Goal: Information Seeking & Learning: Check status

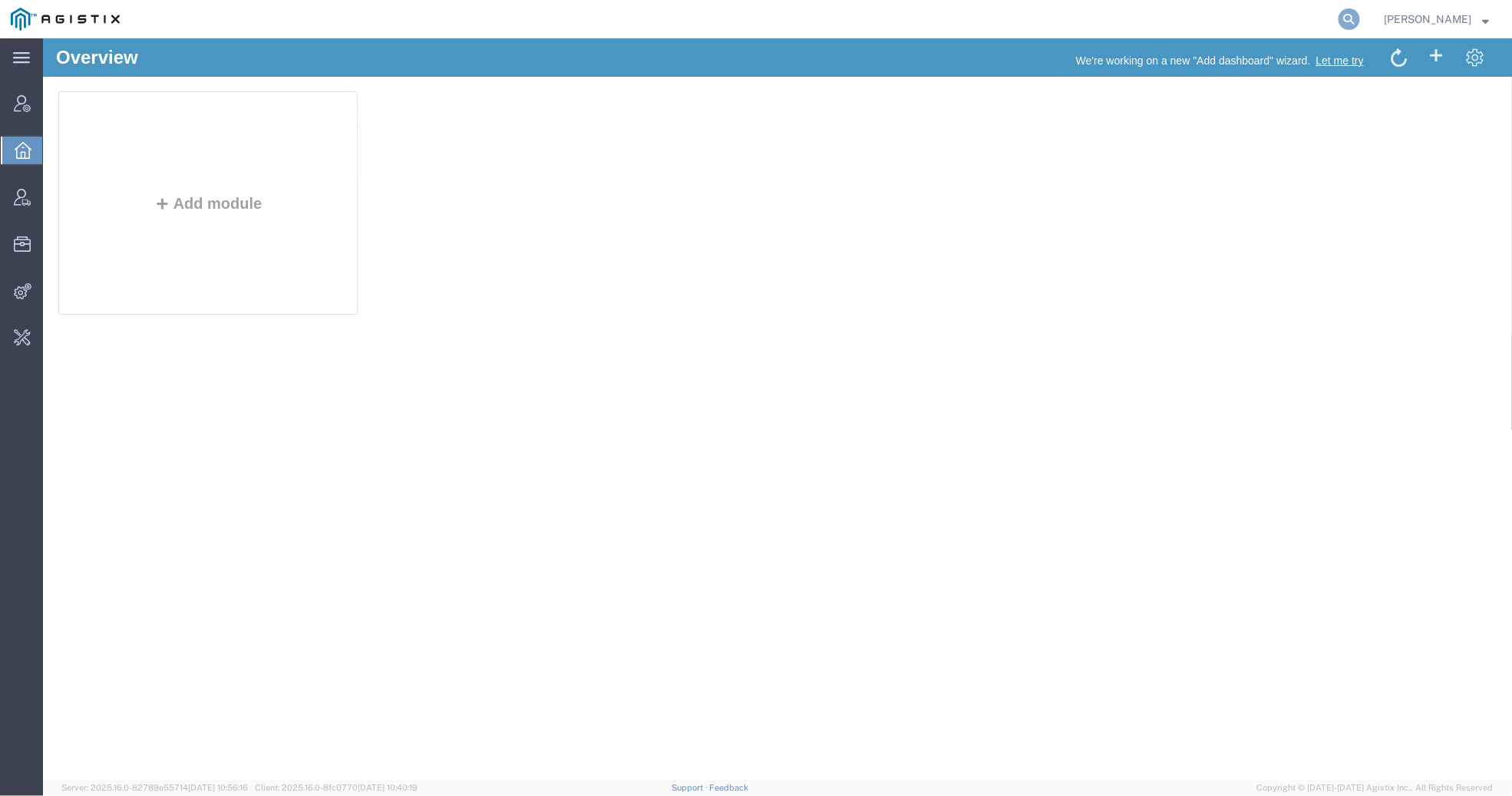
click at [1339, 27] on icon at bounding box center [1349, 19] width 22 height 22
type input "p"
type input "offline@gd-ots.com"
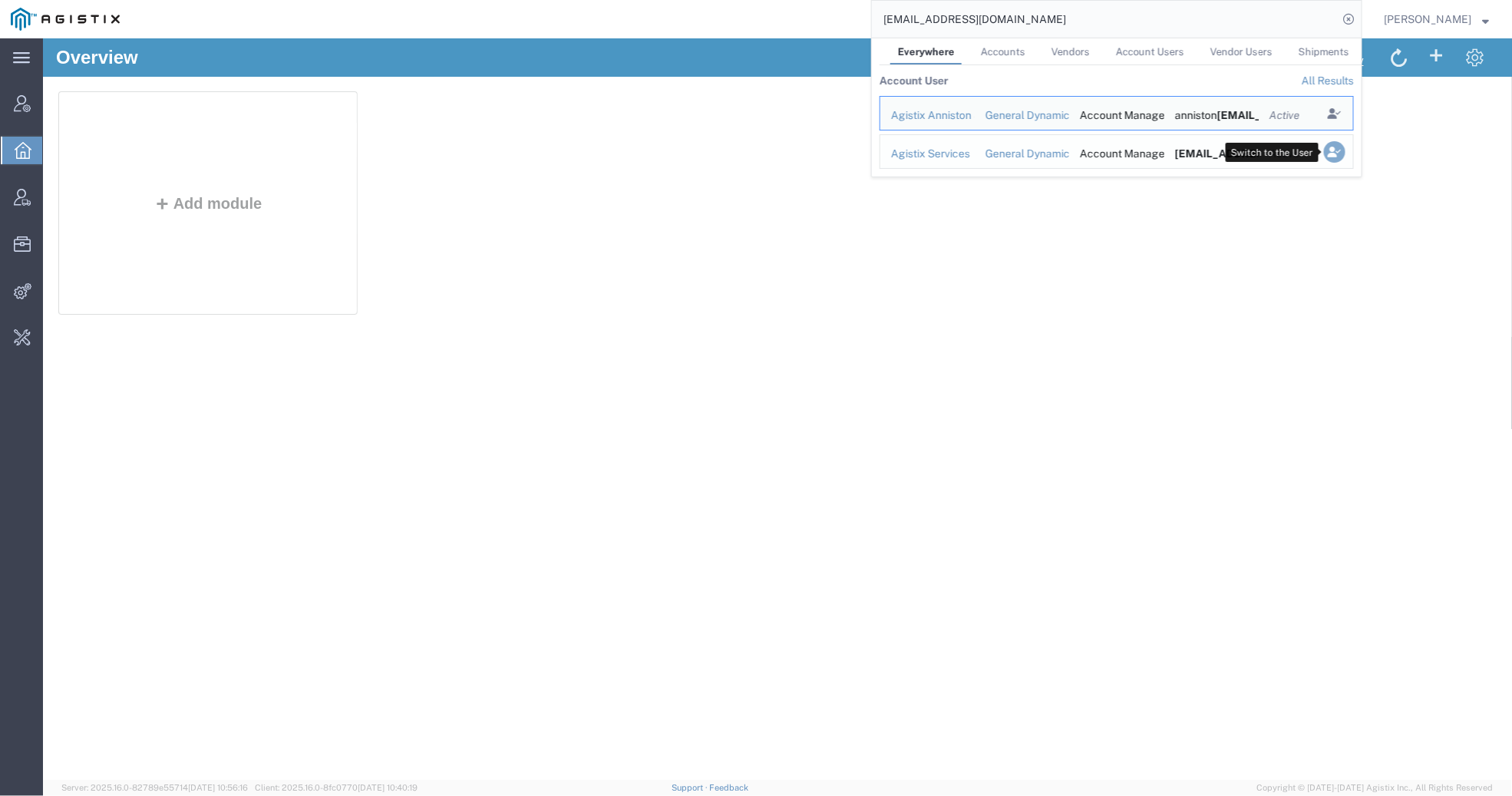
click at [1333, 152] on icon "Search Results" at bounding box center [1334, 152] width 22 height 22
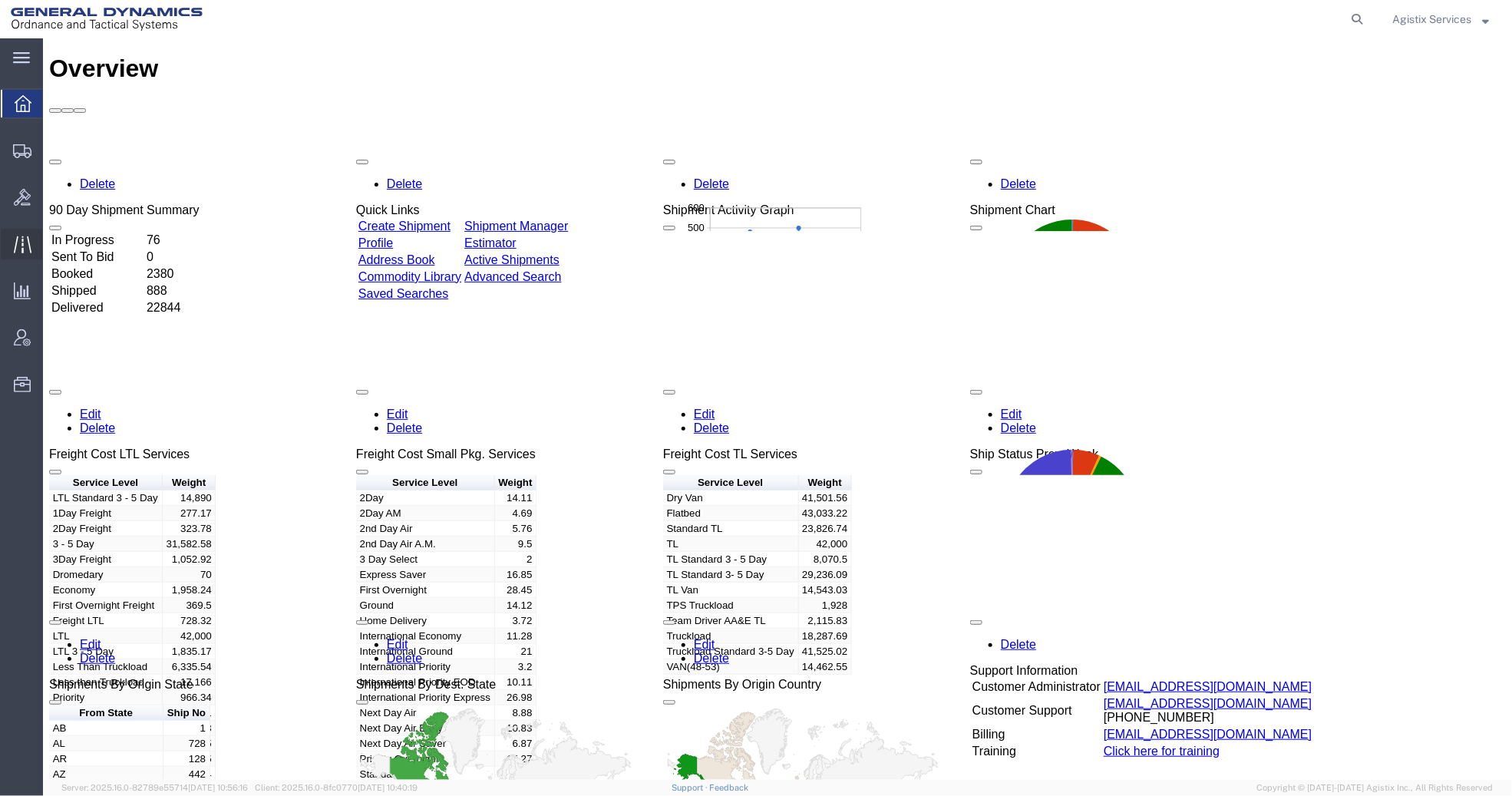
click at [22, 244] on icon at bounding box center [22, 244] width 18 height 17
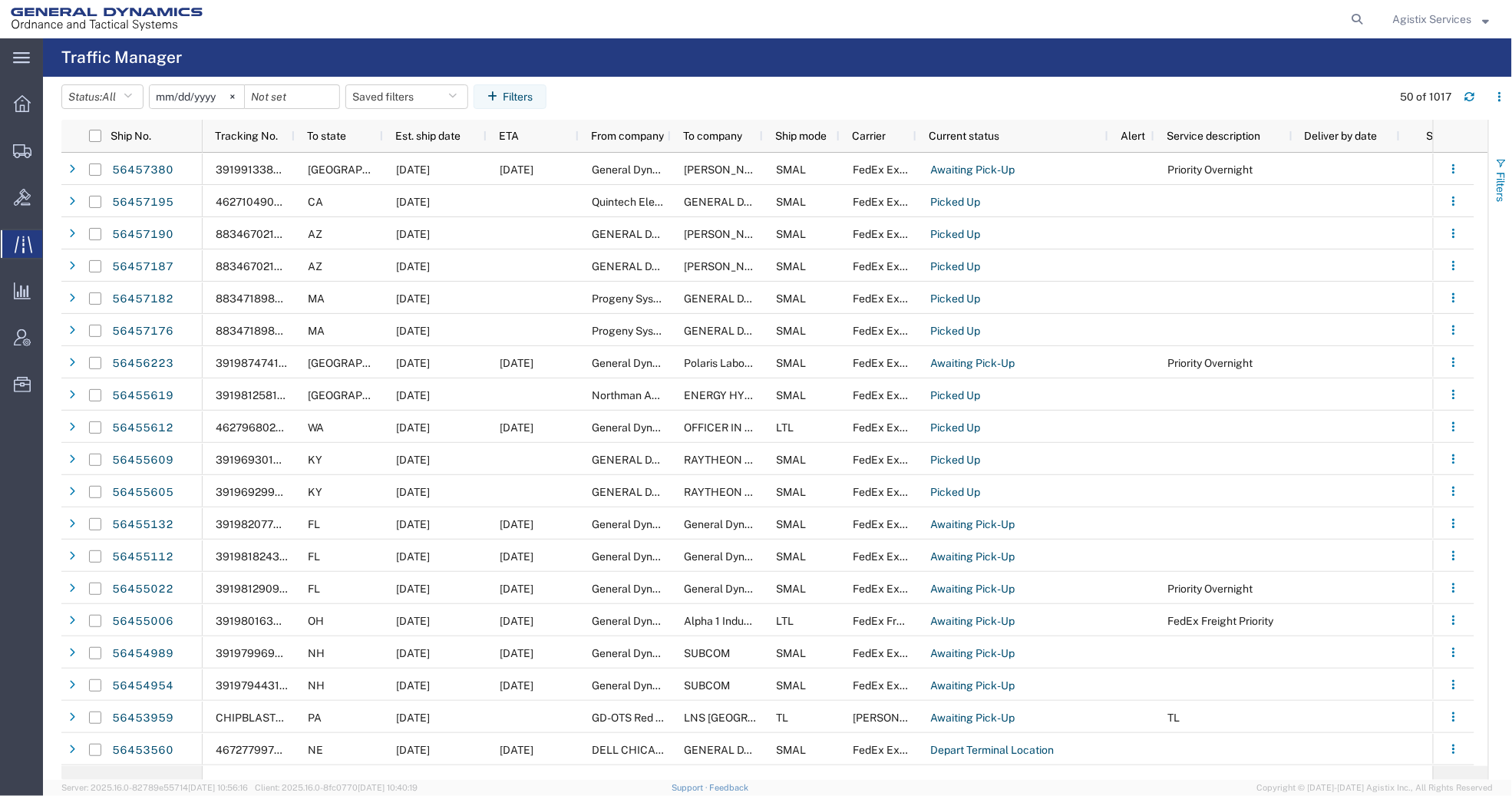
click at [1503, 178] on span "Filters" at bounding box center [1501, 187] width 12 height 30
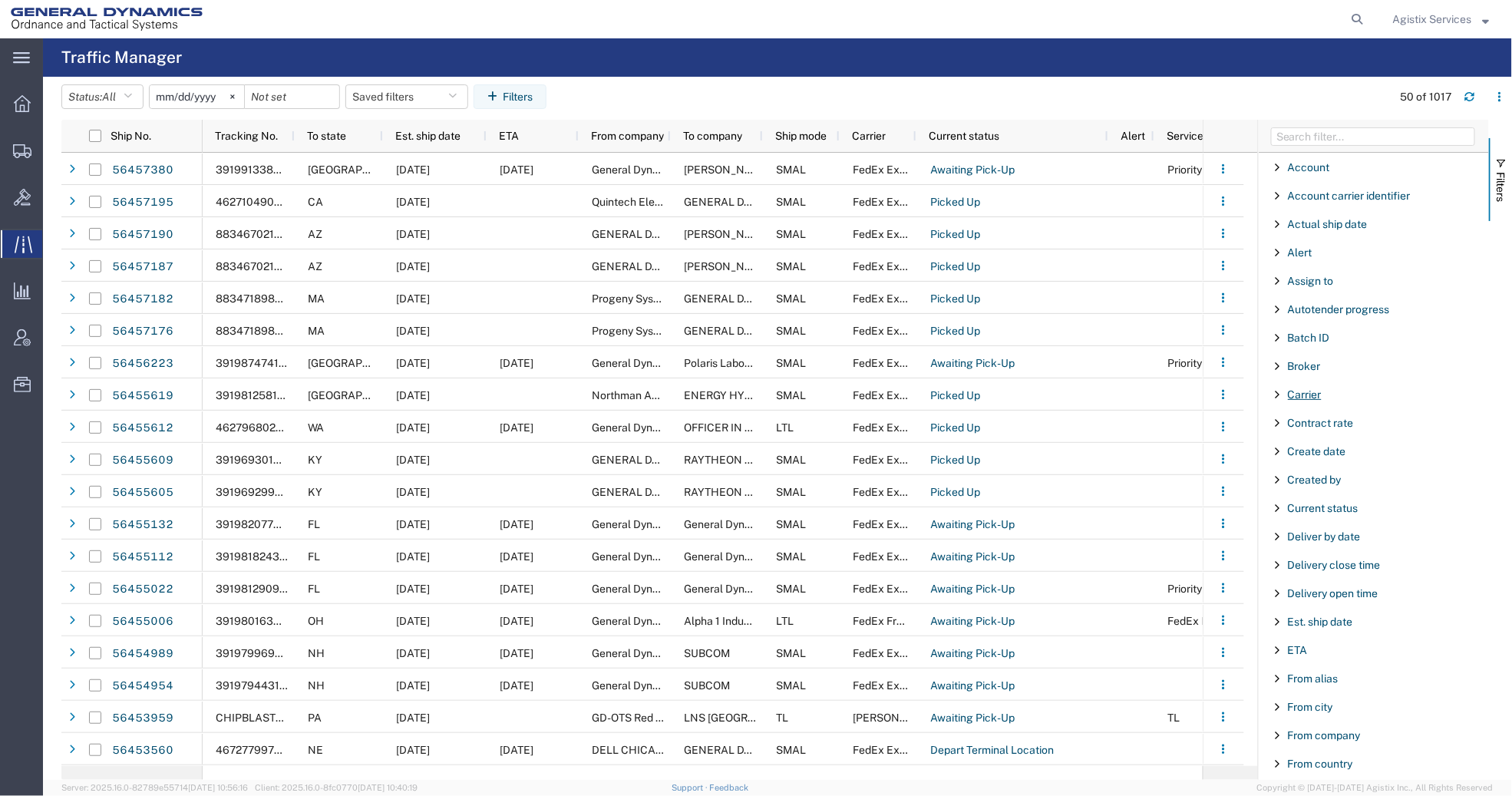
click at [1311, 401] on span "Carrier" at bounding box center [1304, 394] width 34 height 12
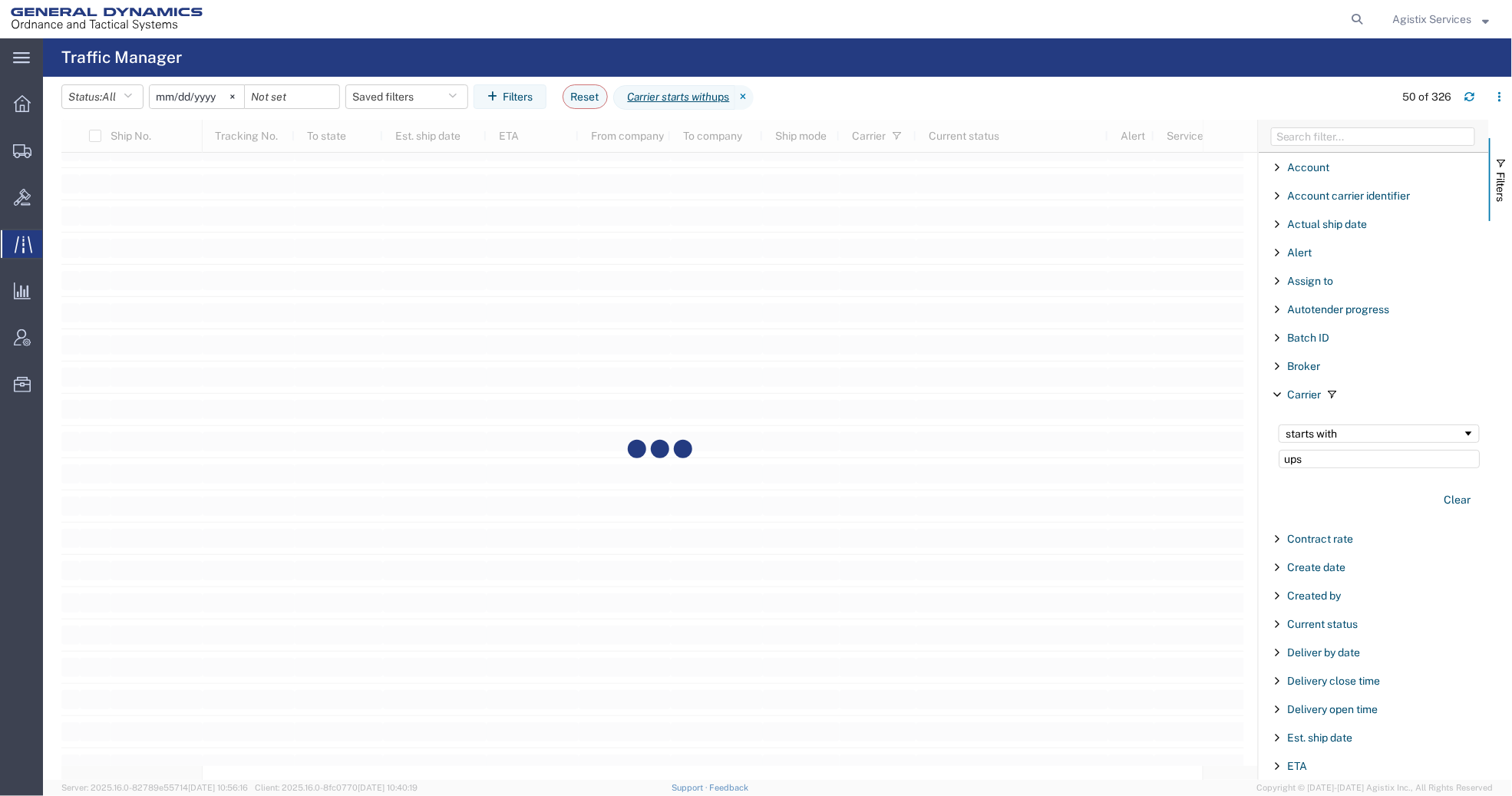
scroll to position [6031, 0]
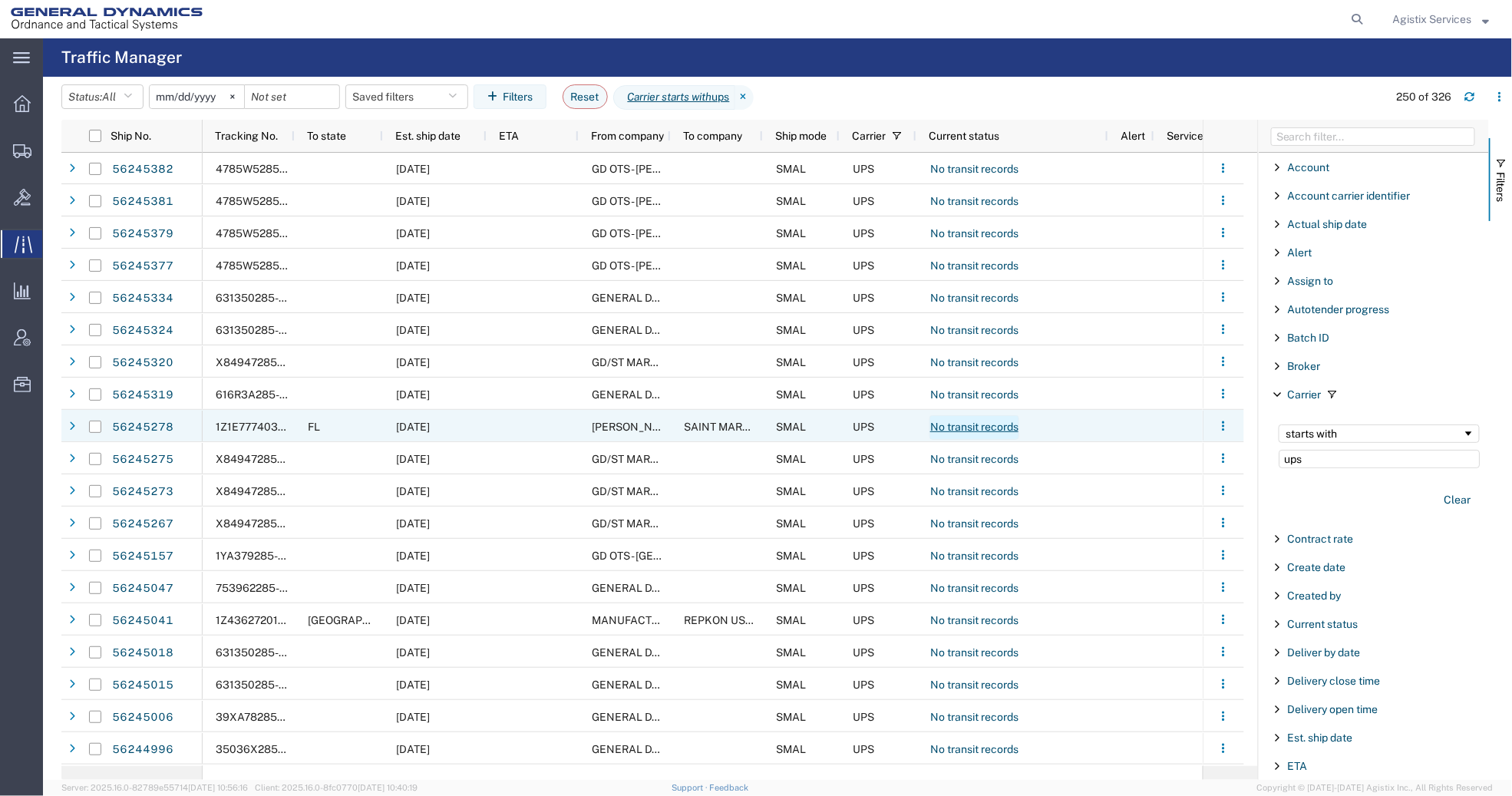
click at [958, 429] on link "No transit records" at bounding box center [974, 427] width 90 height 25
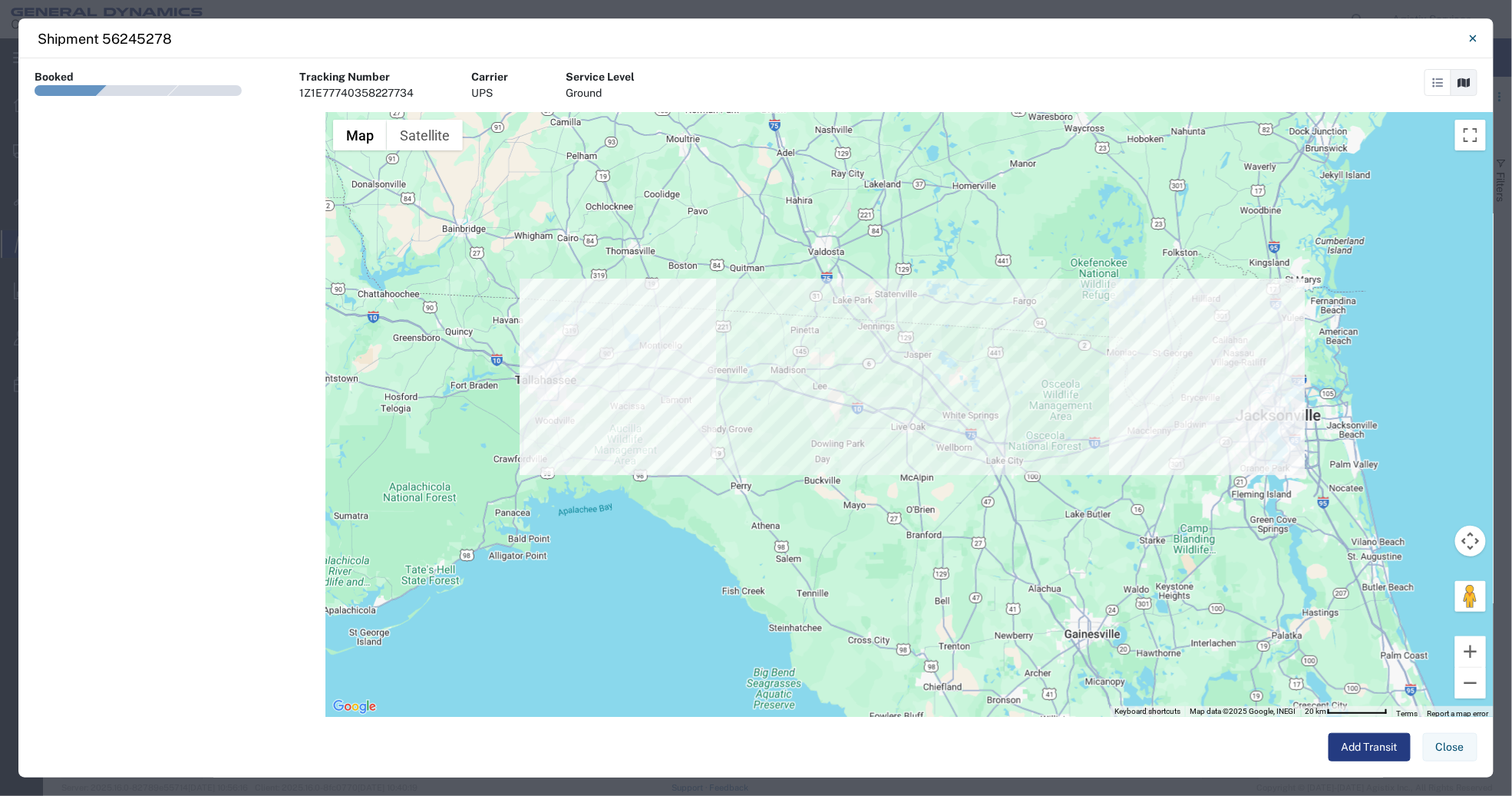
click at [354, 95] on div "1Z1E77740358227734" at bounding box center [357, 93] width 115 height 16
copy div "1Z1E77740358227734"
click at [1476, 38] on icon "Close" at bounding box center [1473, 38] width 7 height 18
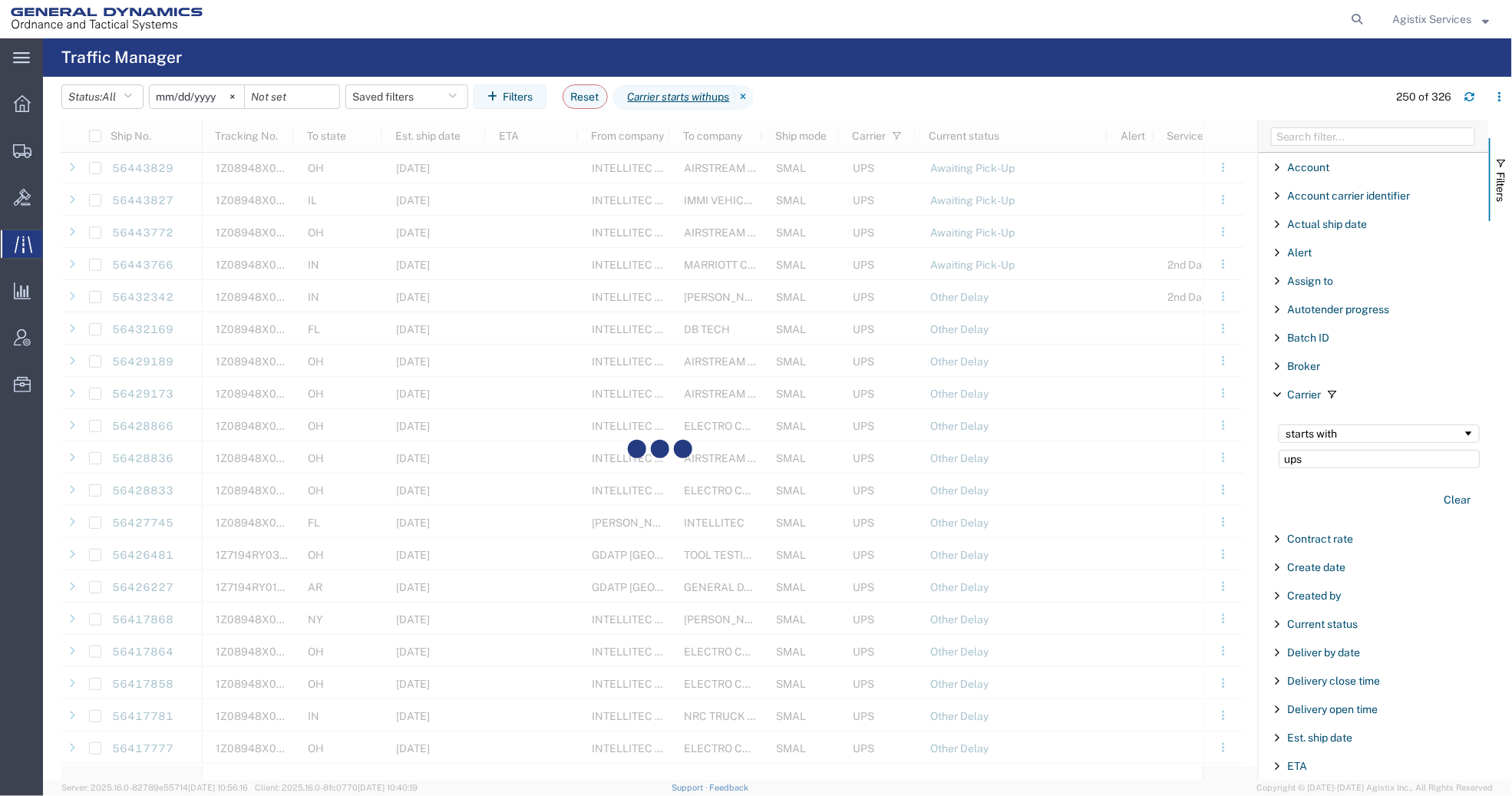
scroll to position [323, 0]
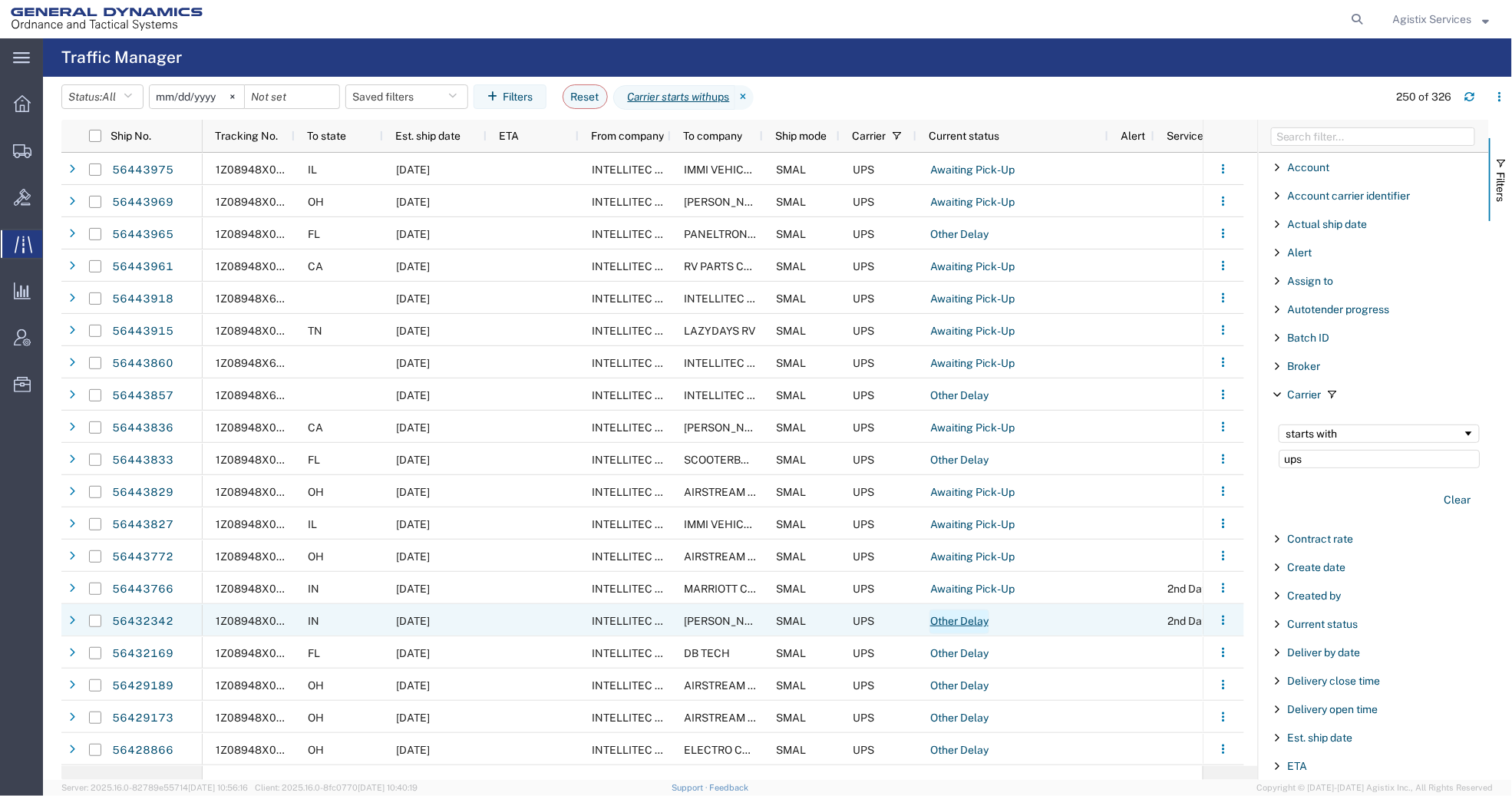
click at [966, 620] on link "Other Delay" at bounding box center [959, 621] width 60 height 25
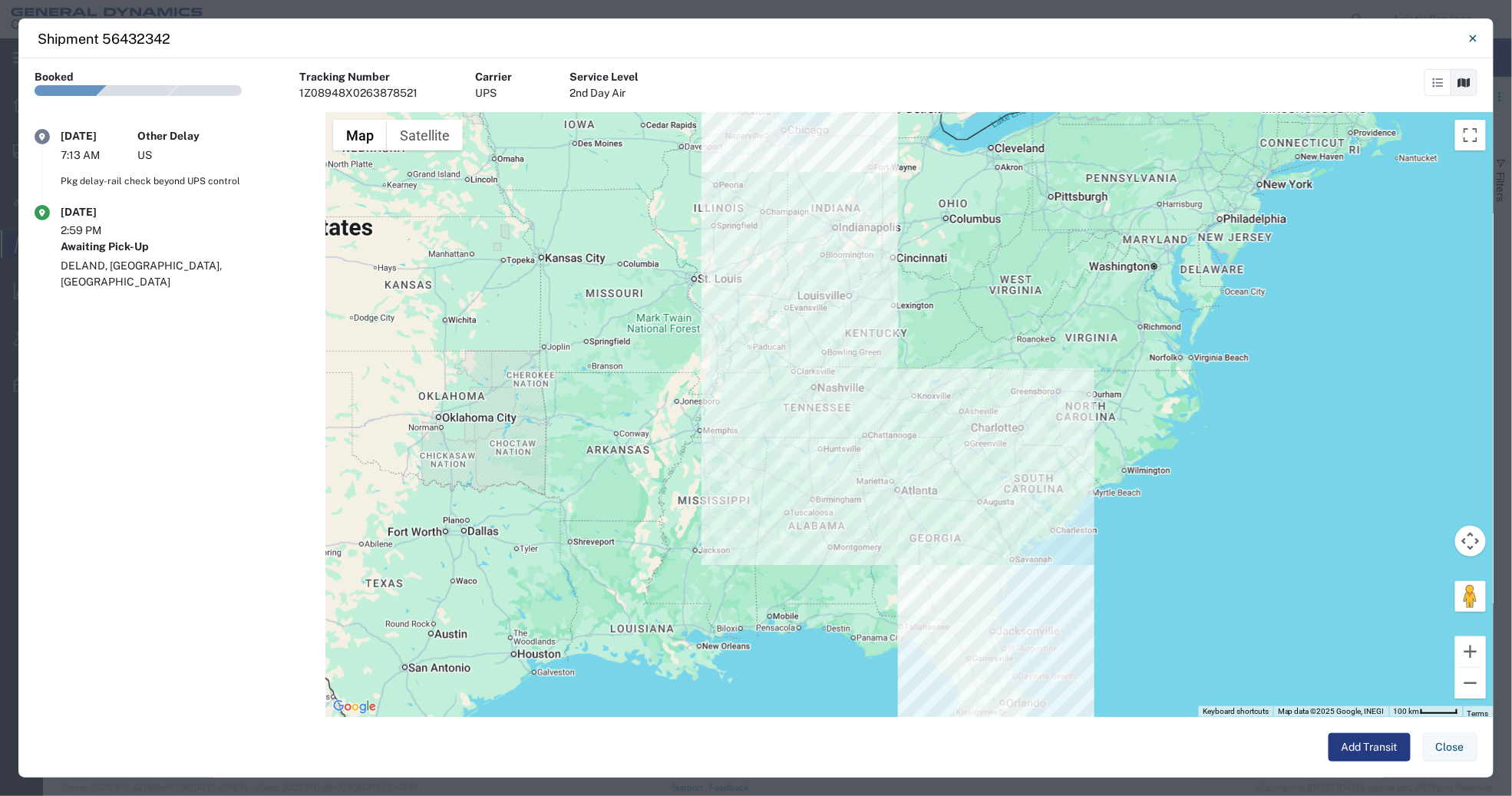
click at [379, 87] on div "1Z08948X0263878521" at bounding box center [358, 93] width 118 height 16
copy div "1Z08948X0263878521"
click at [1470, 33] on icon "Close" at bounding box center [1473, 38] width 7 height 18
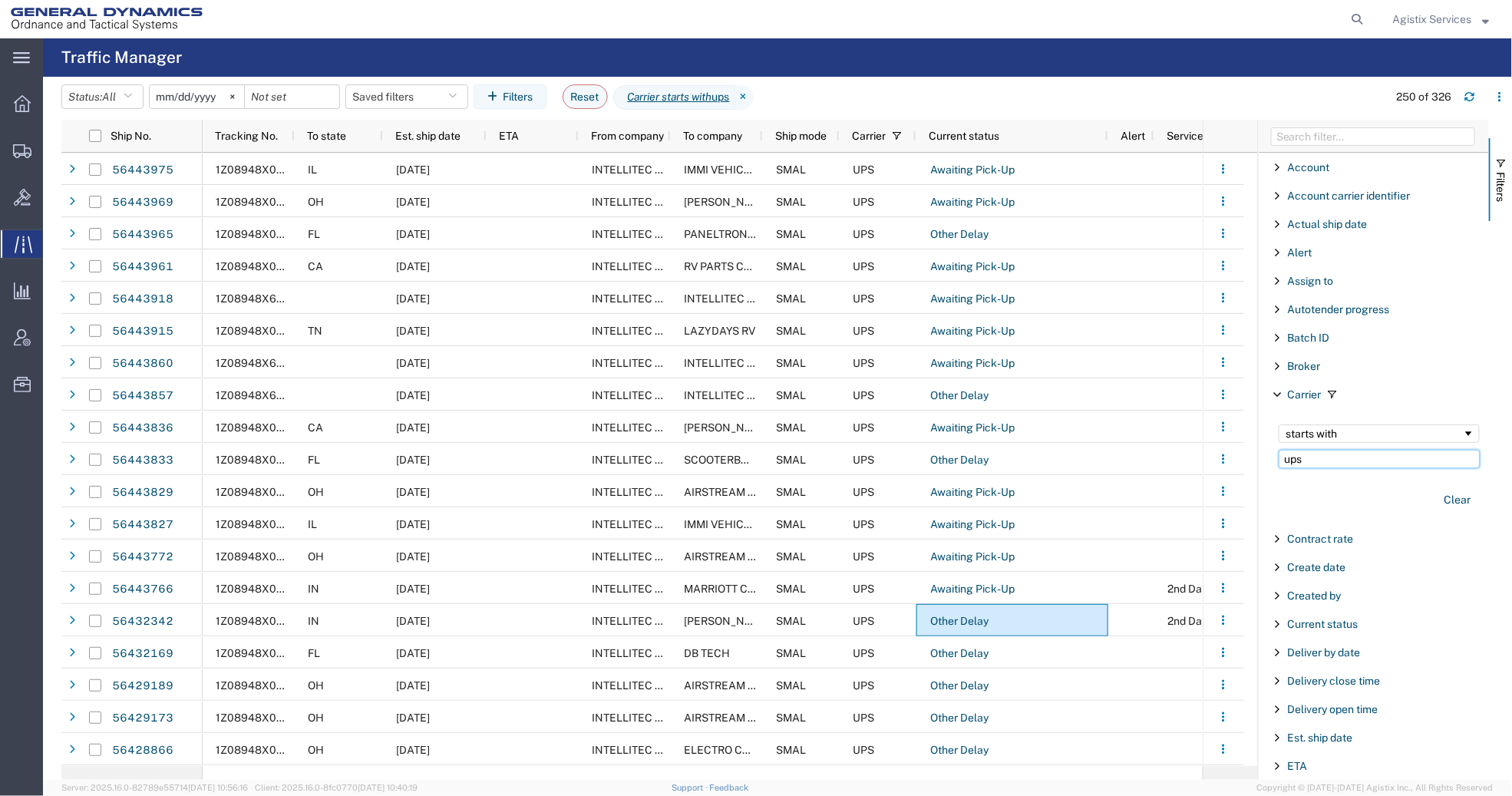
click at [1292, 462] on input "ups" at bounding box center [1379, 459] width 201 height 18
type input "fedex"
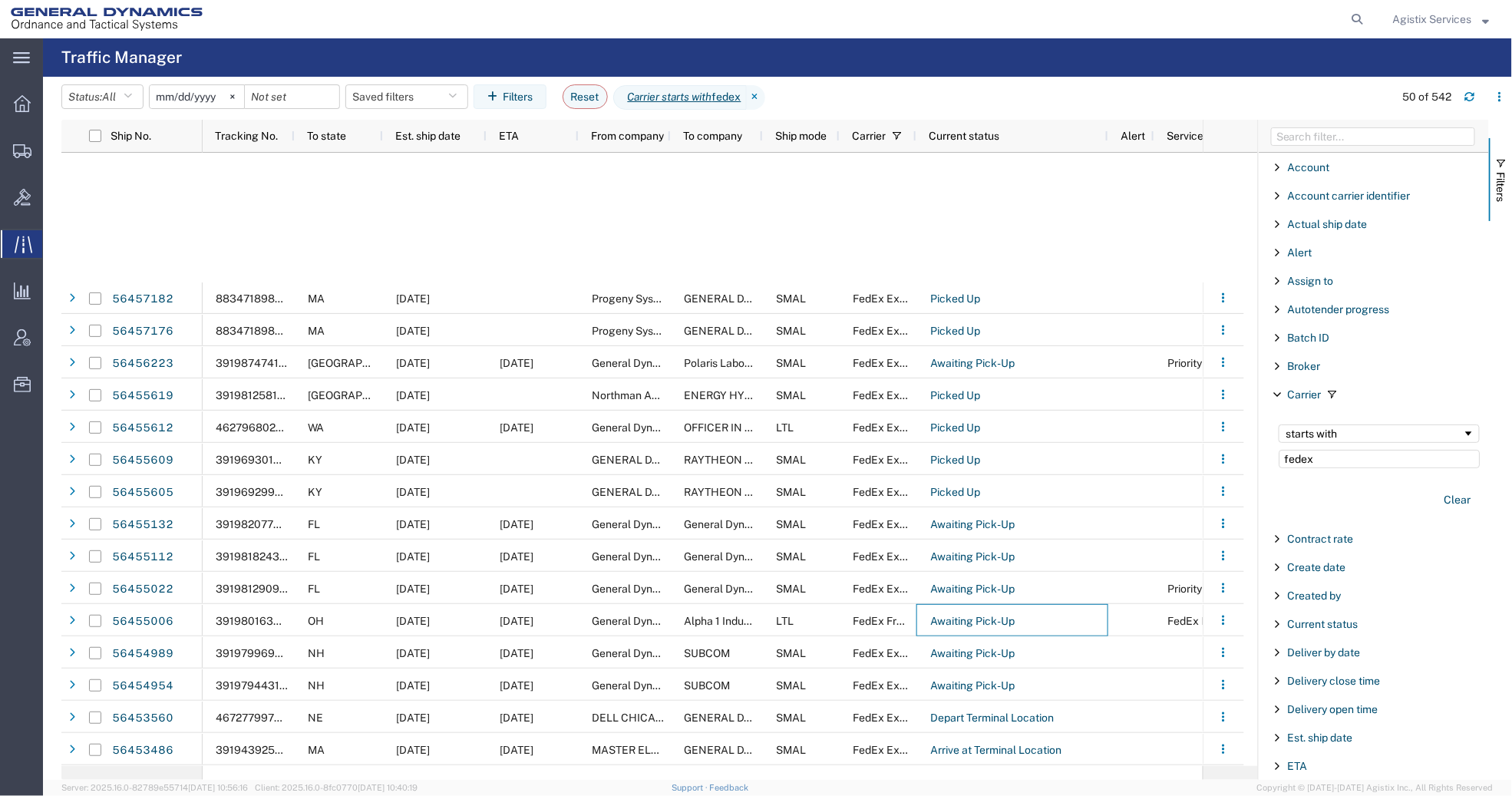
scroll to position [462, 0]
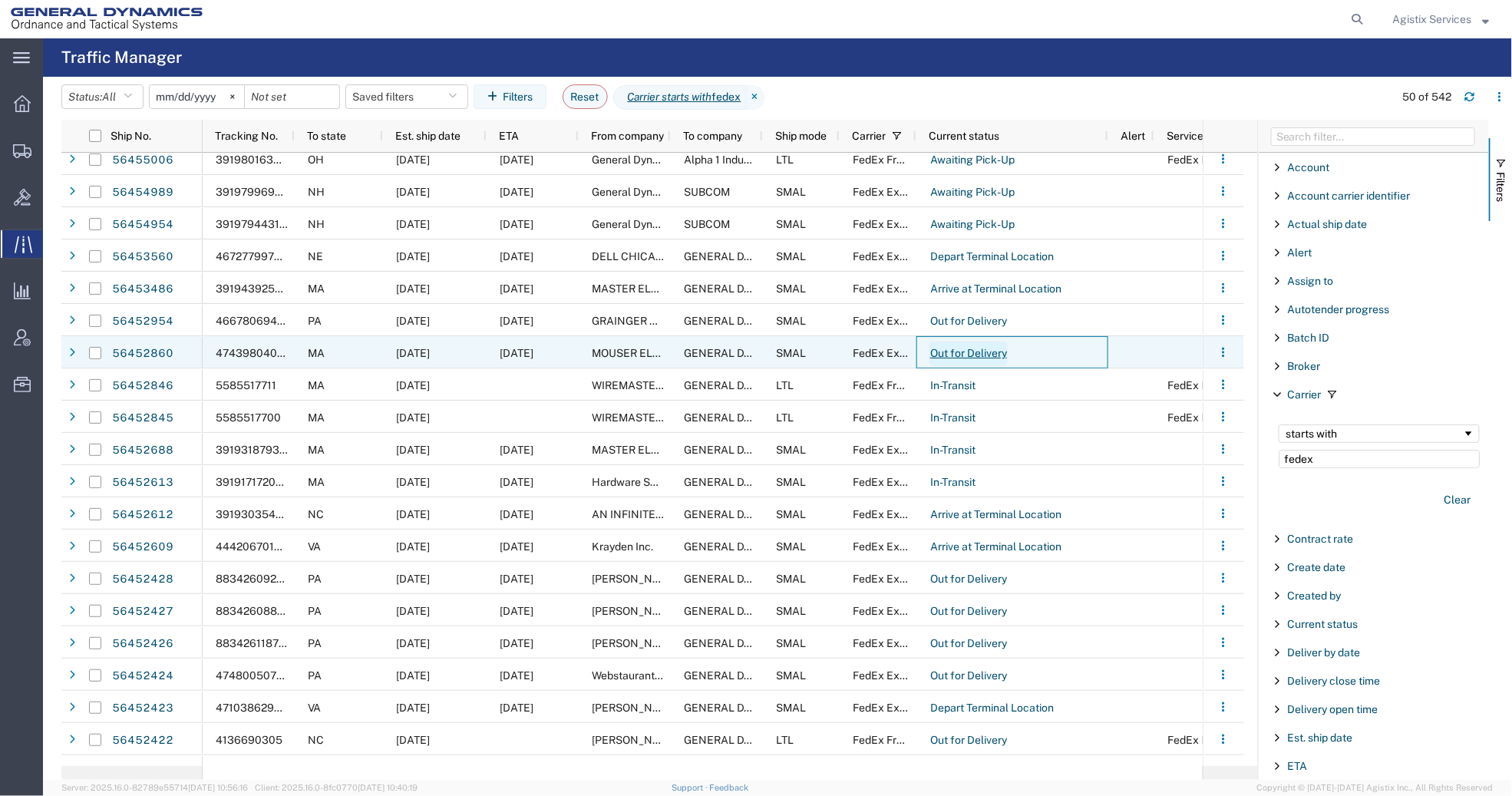
click at [964, 345] on link "Out for Delivery" at bounding box center [969, 354] width 79 height 25
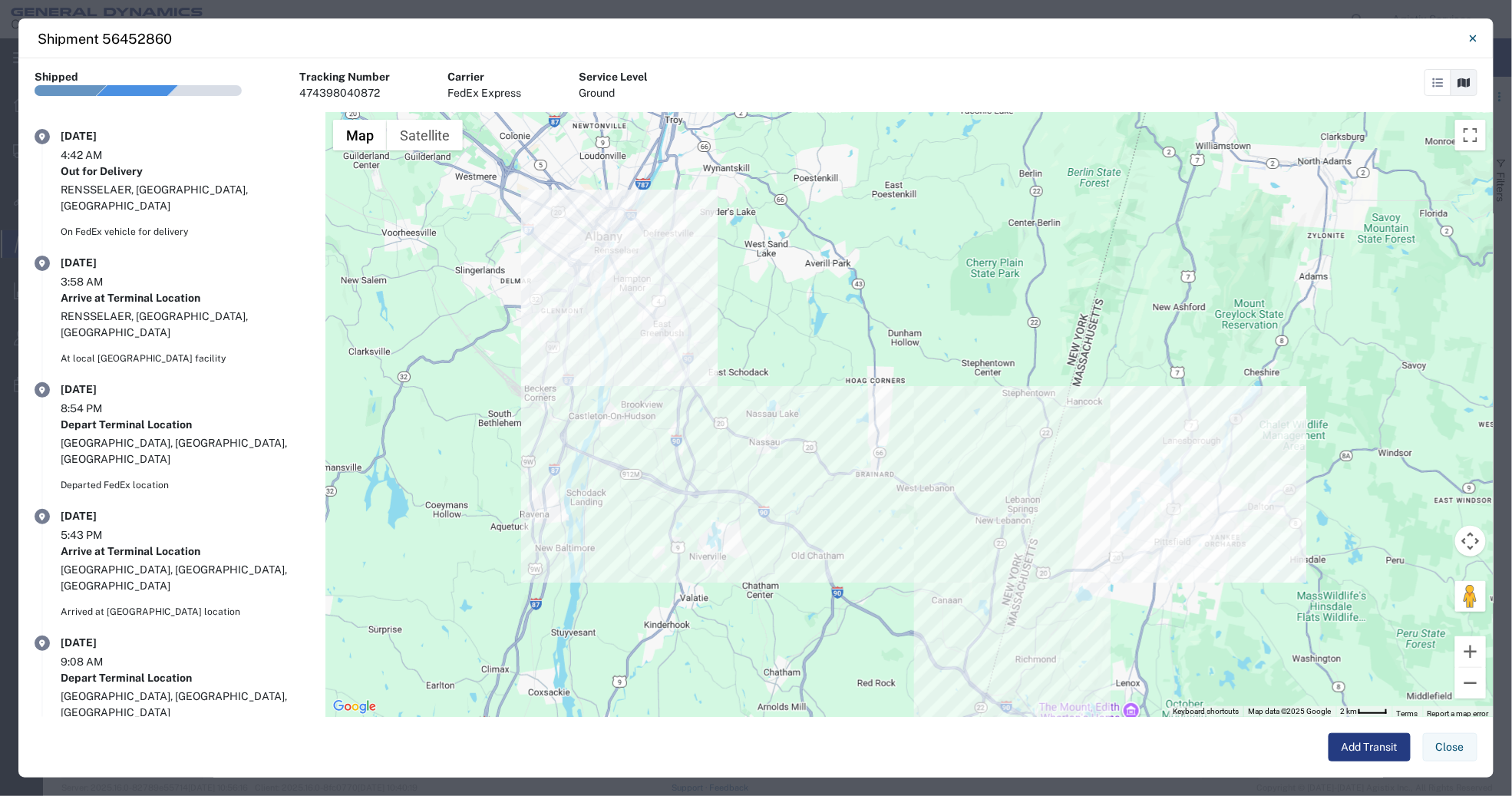
click at [1430, 99] on div at bounding box center [1451, 83] width 53 height 48
click at [1430, 88] on link at bounding box center [1438, 83] width 27 height 27
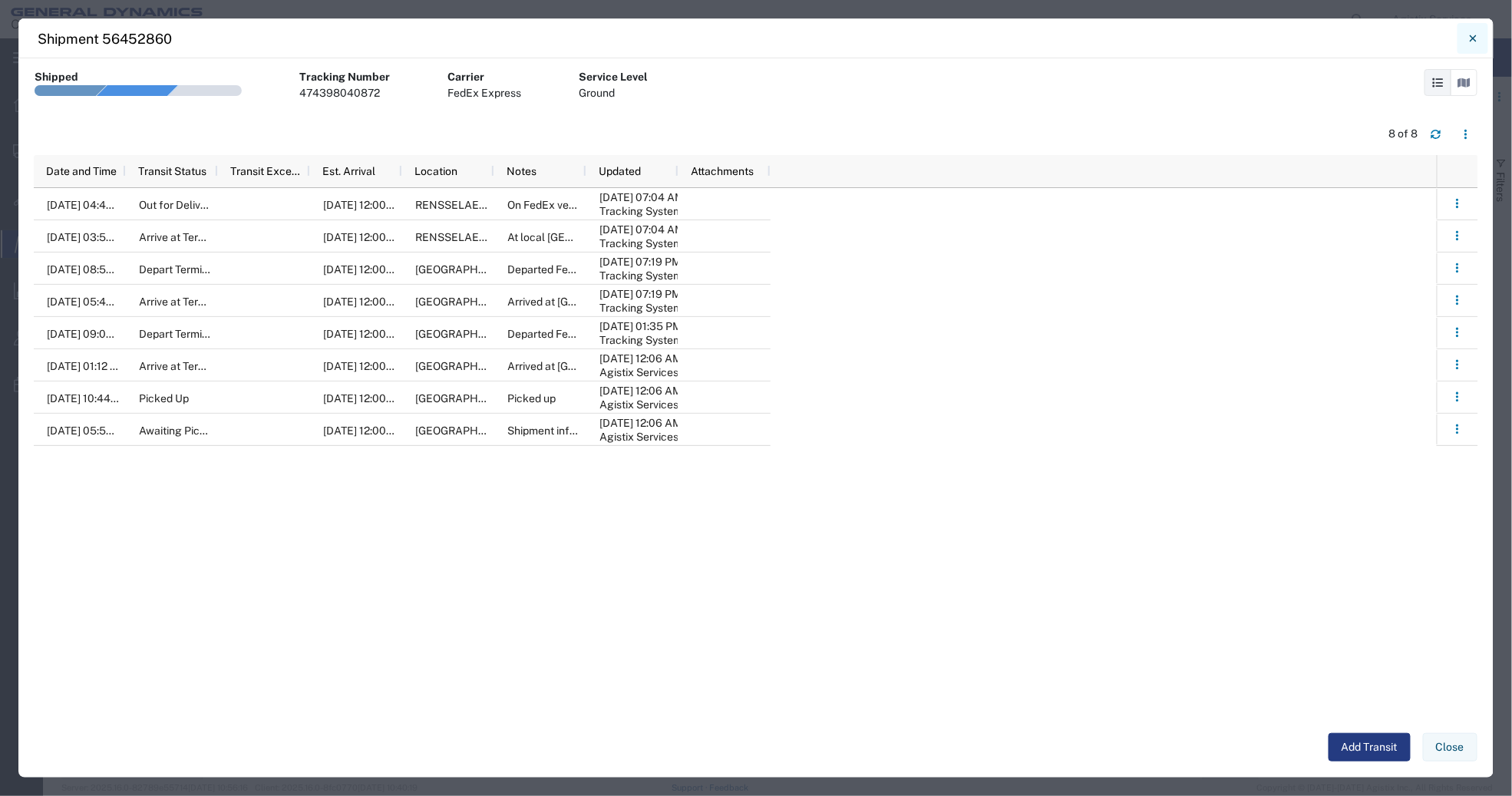
click at [1470, 34] on icon "Close" at bounding box center [1473, 38] width 7 height 18
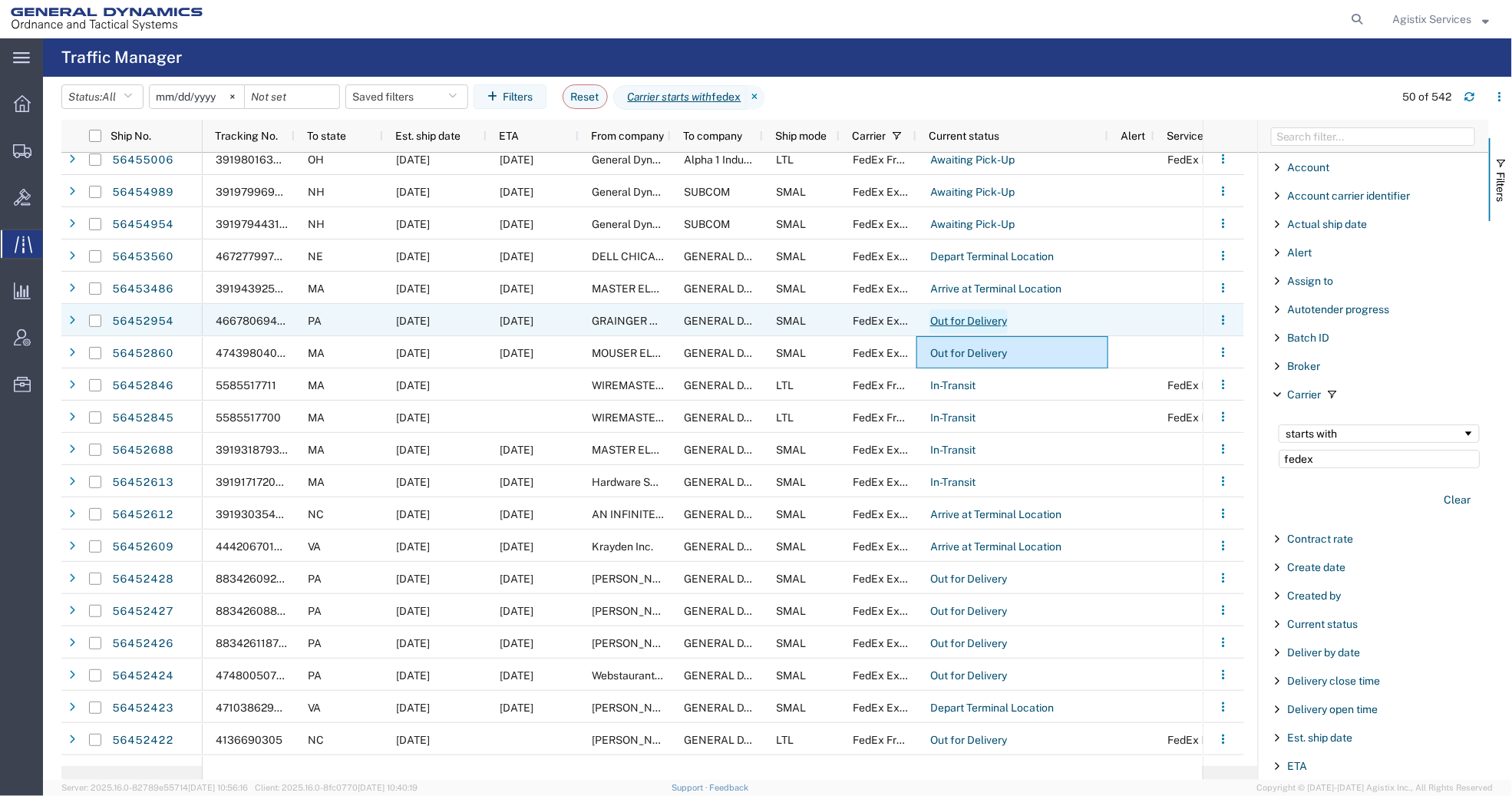
click at [974, 321] on link "Out for Delivery" at bounding box center [969, 321] width 79 height 25
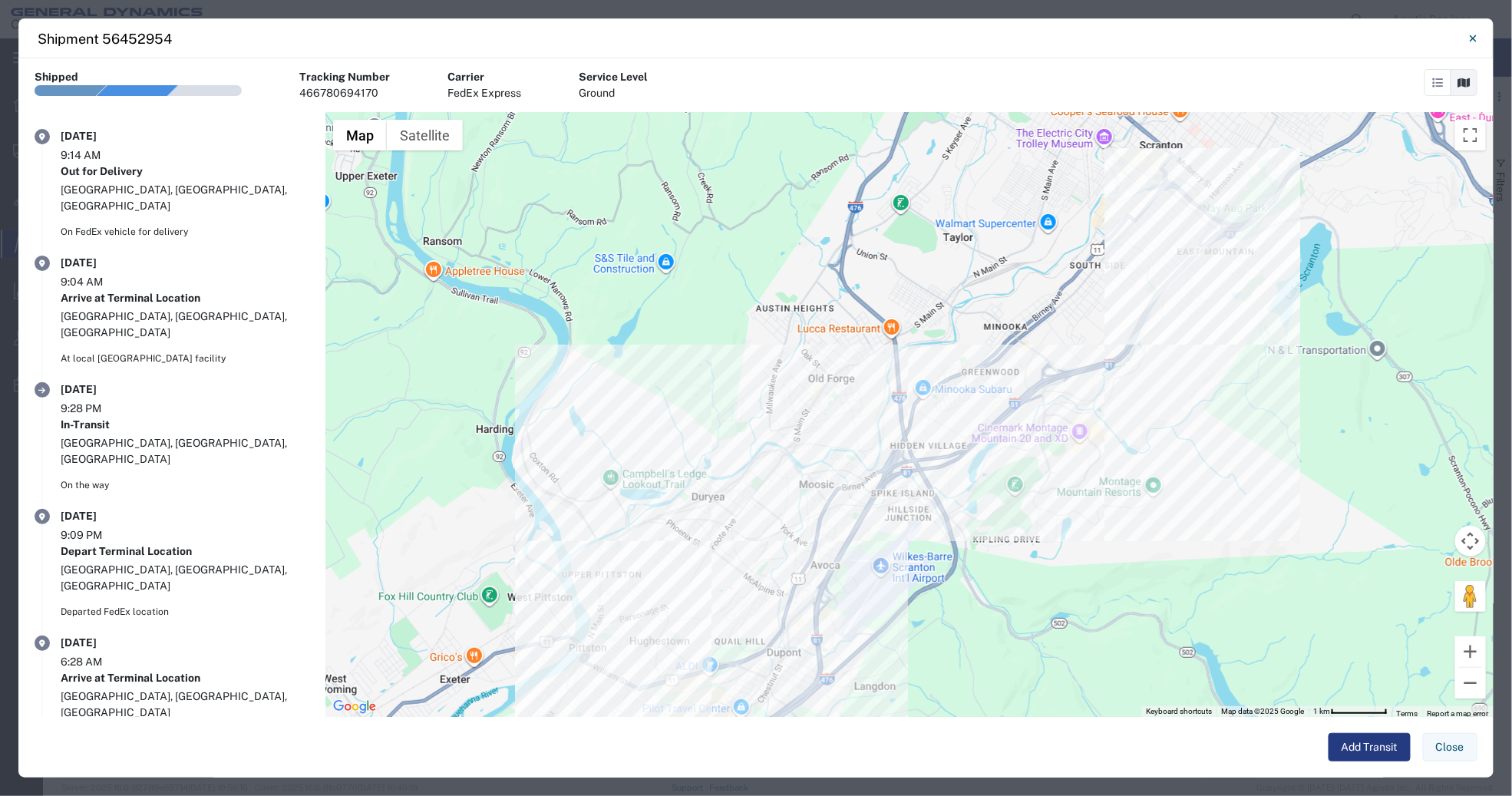
click at [1433, 89] on link at bounding box center [1438, 83] width 27 height 27
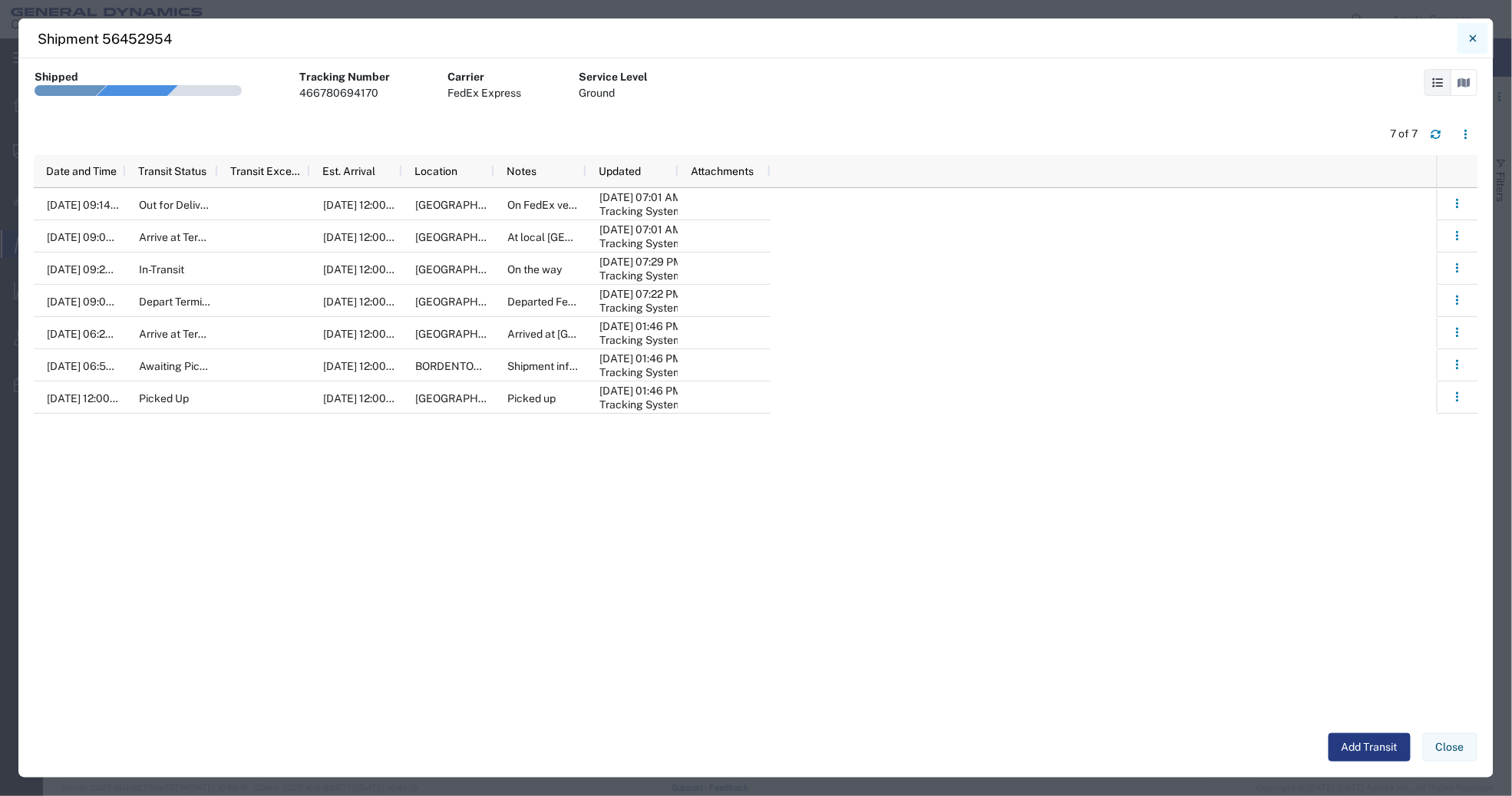
click at [1470, 43] on icon "Close" at bounding box center [1473, 38] width 7 height 18
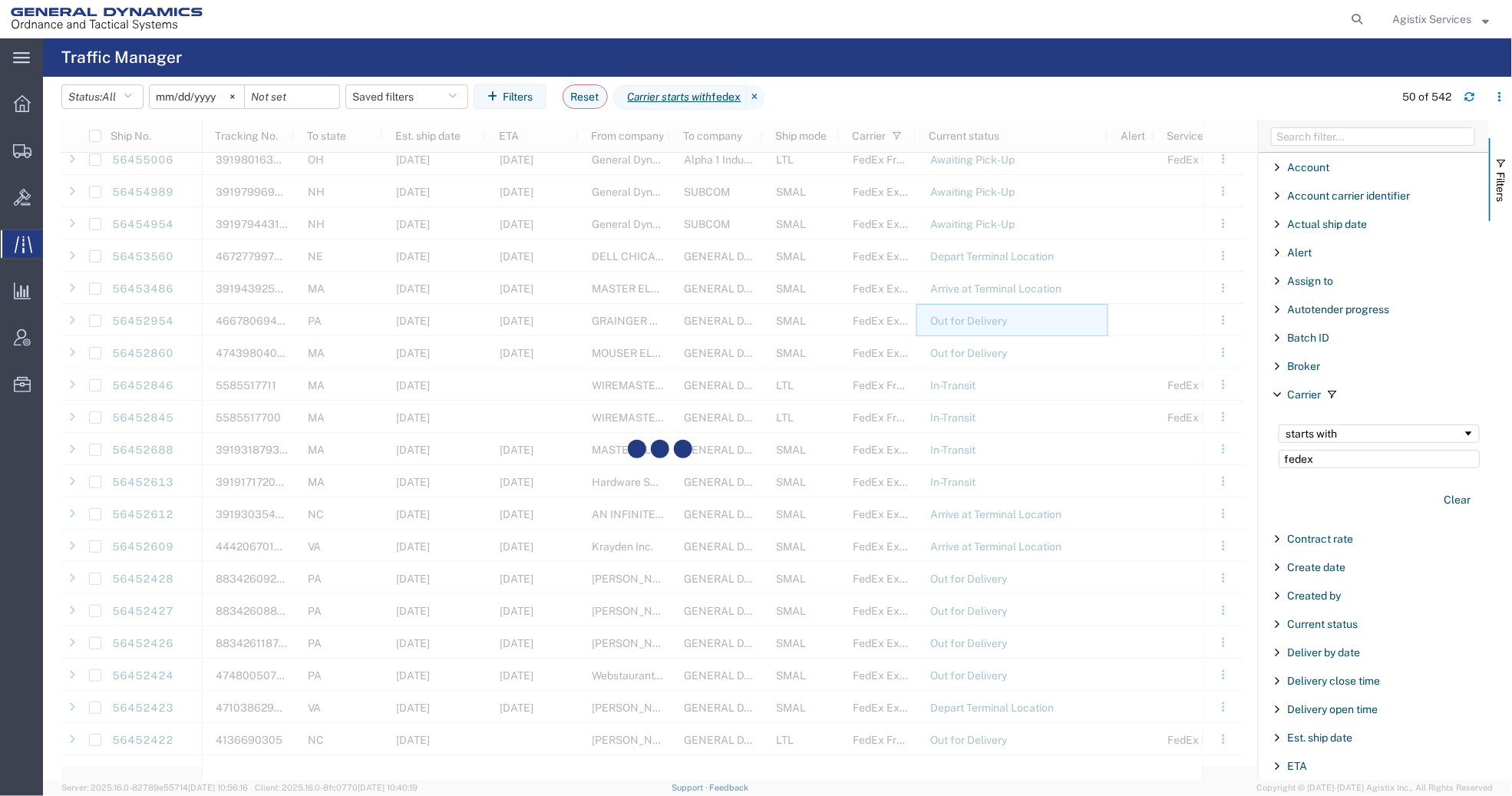
scroll to position [1360, 0]
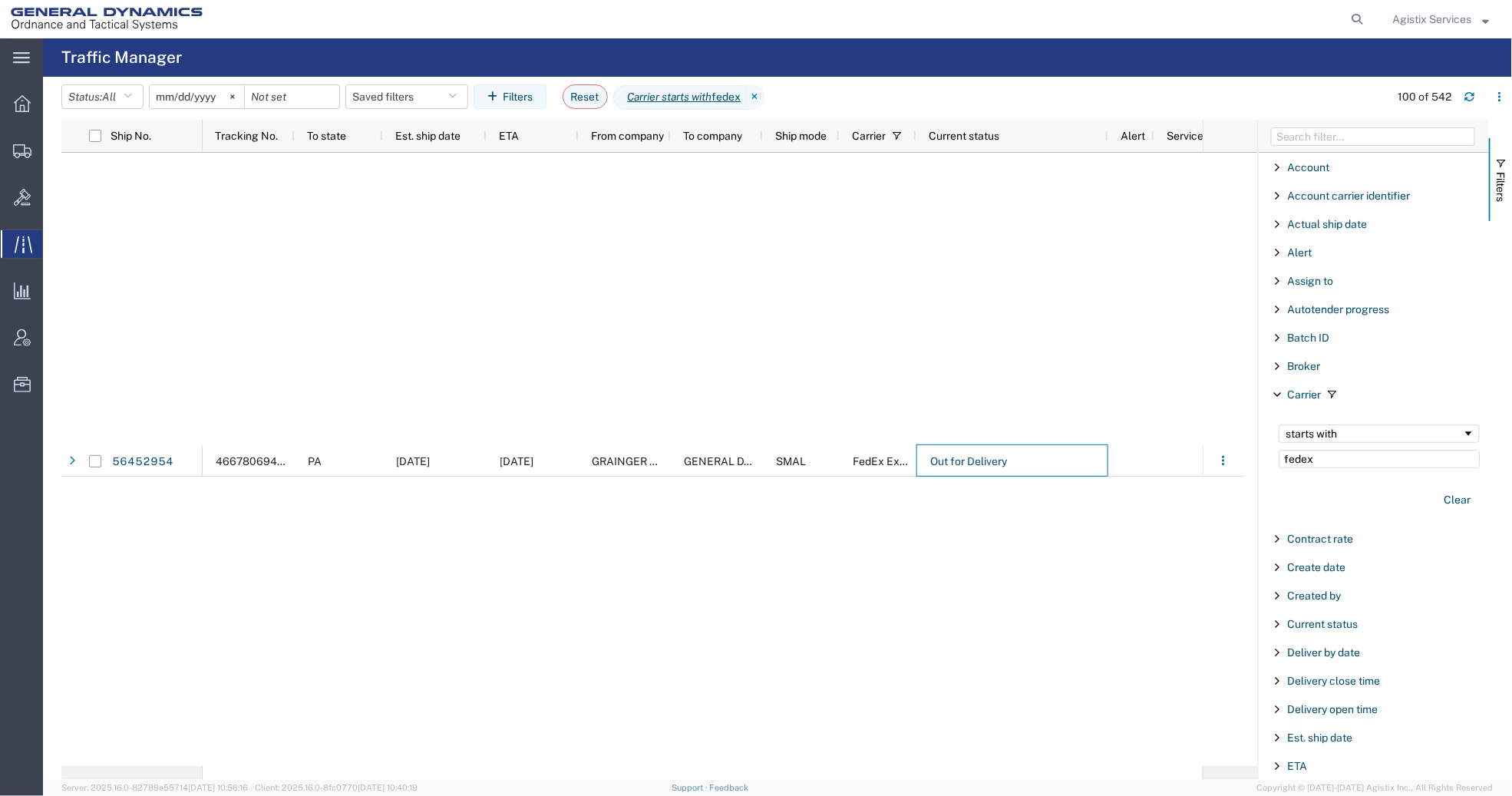
scroll to position [1516, 0]
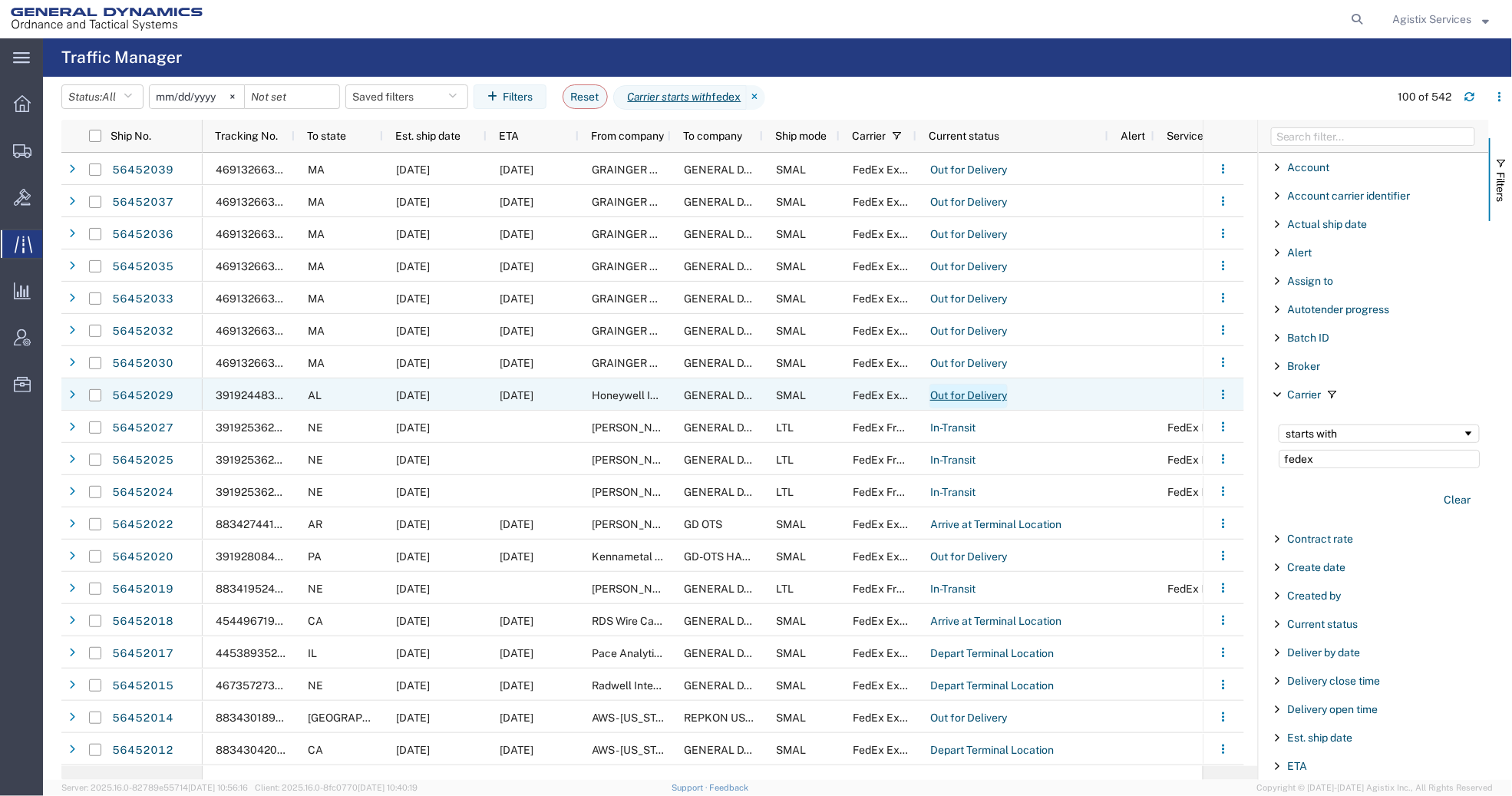
click at [972, 401] on link "Out for Delivery" at bounding box center [969, 396] width 79 height 25
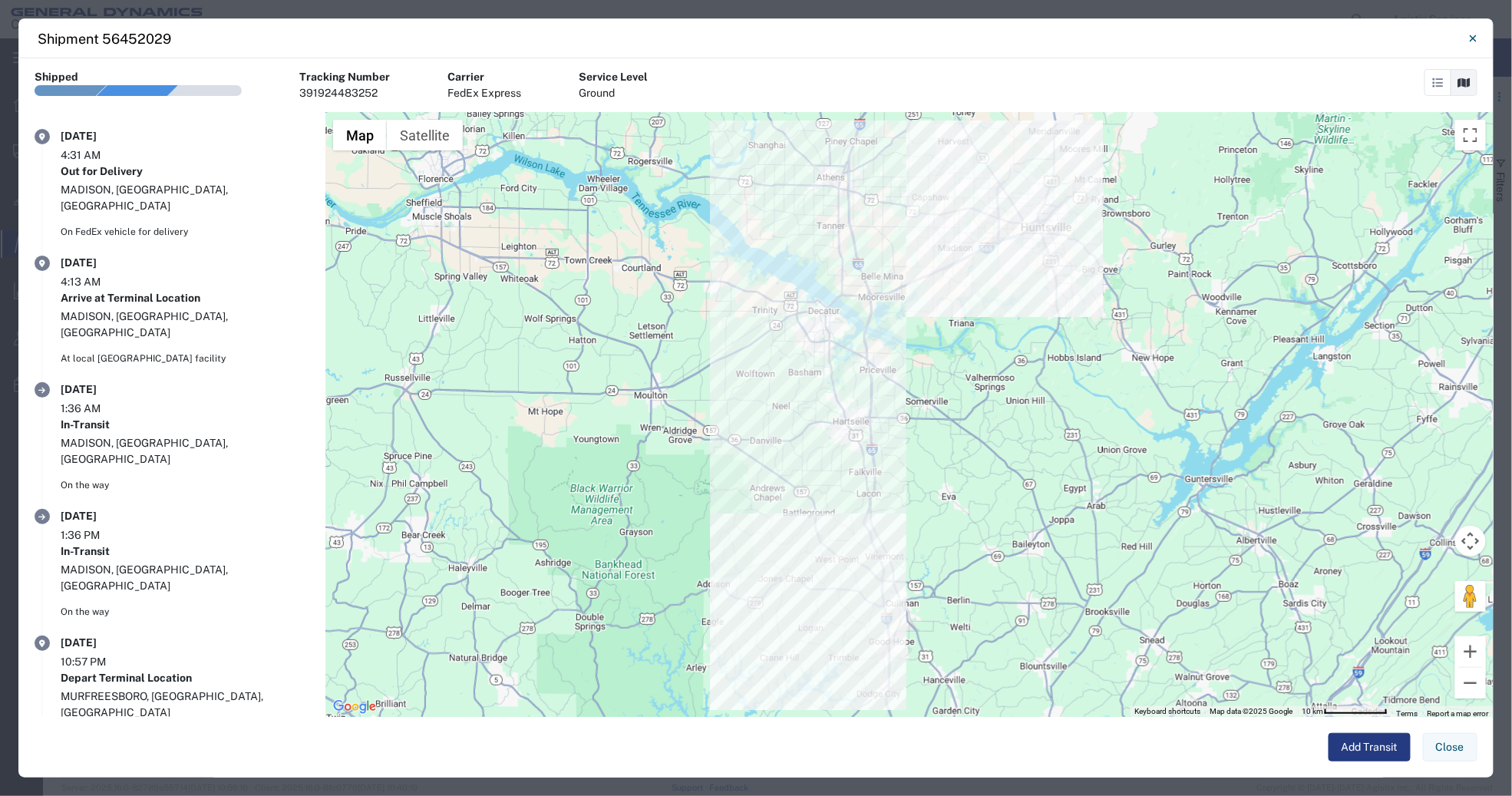
click at [354, 93] on div "391924483252" at bounding box center [345, 93] width 91 height 16
copy div "391924483252"
click at [1470, 36] on icon "Close" at bounding box center [1472, 38] width 7 height 7
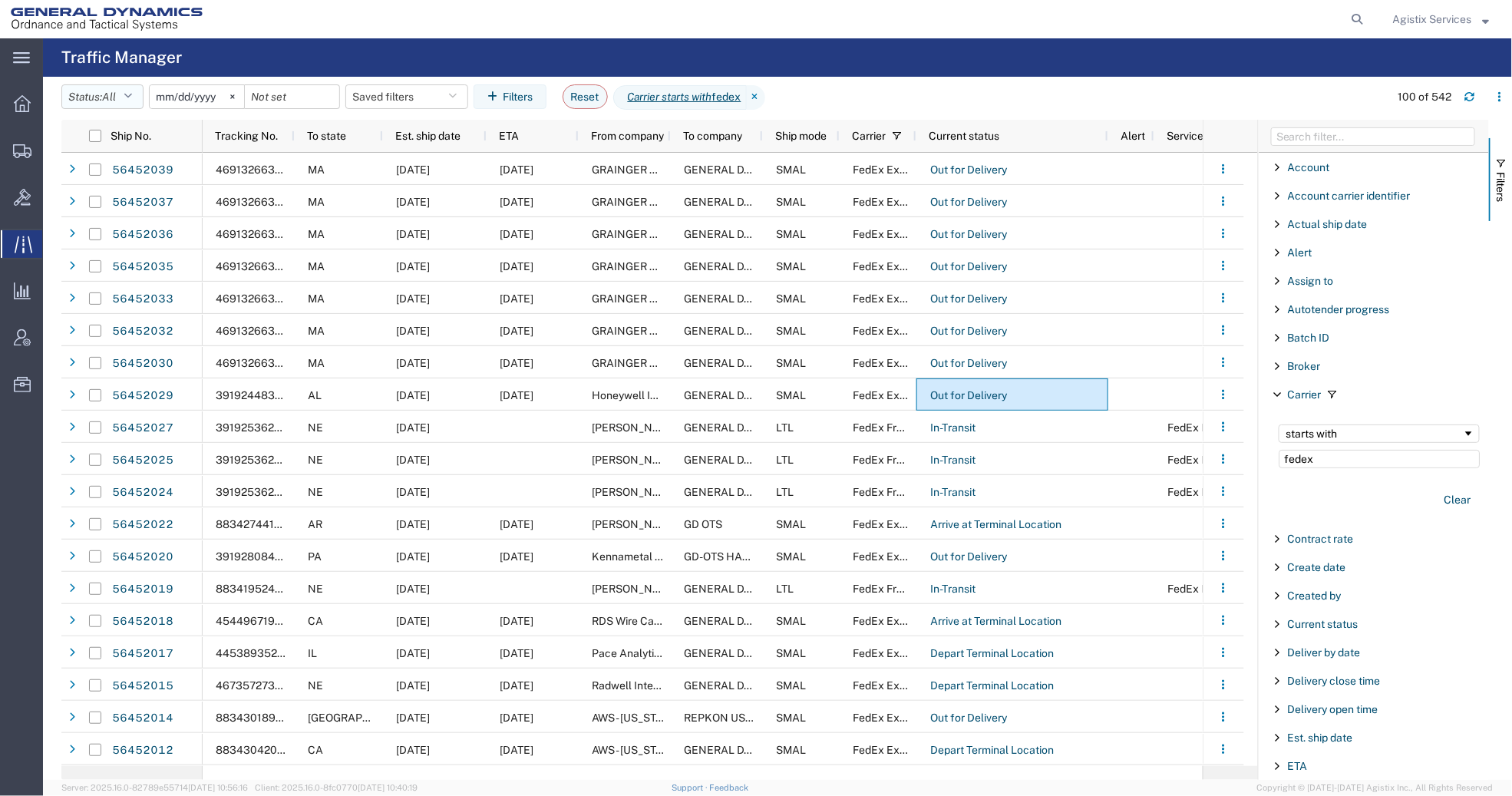
click at [140, 96] on button "Status: All" at bounding box center [103, 96] width 82 height 25
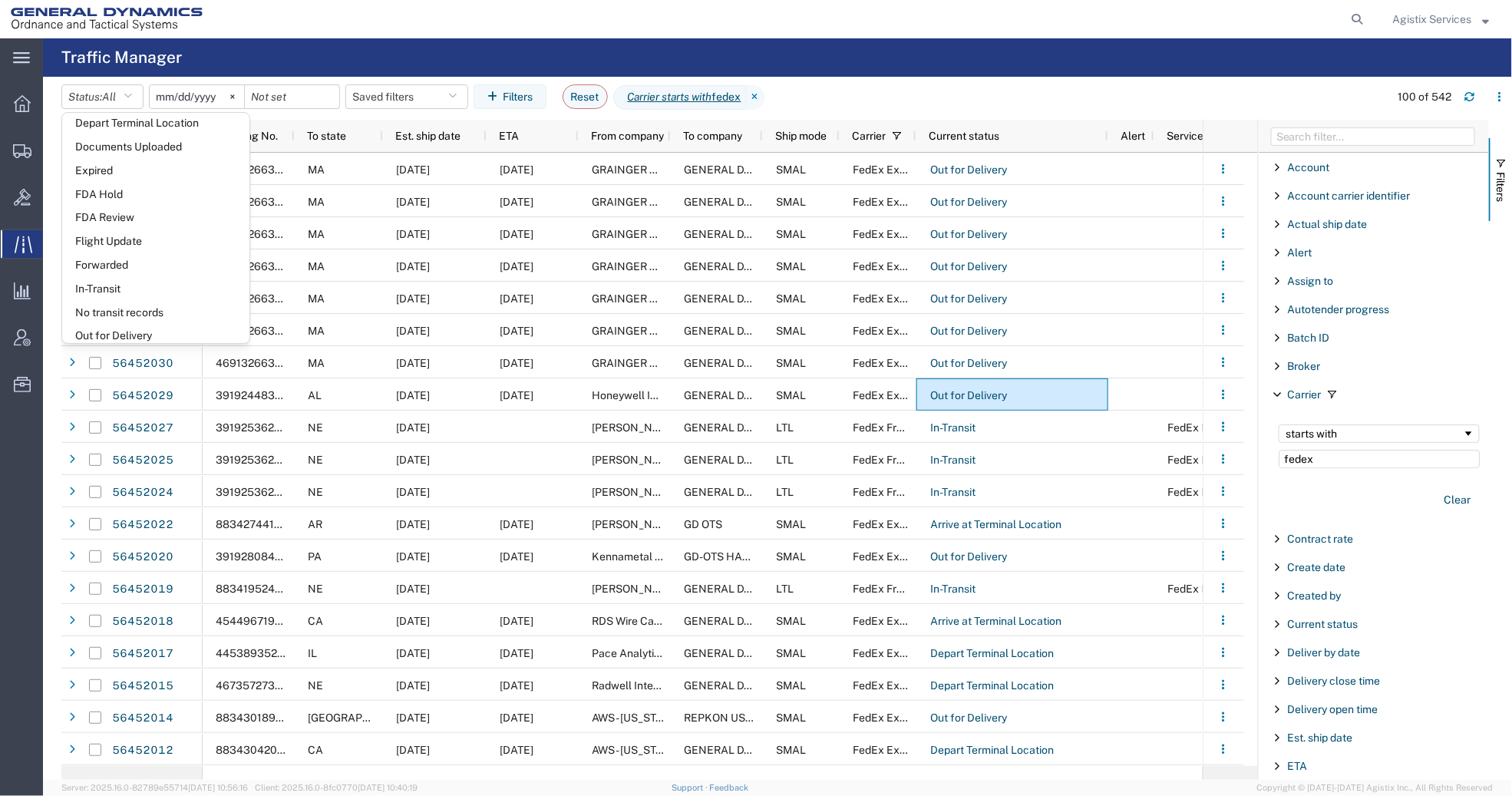
scroll to position [388, 0]
click at [198, 321] on span "Out for Delivery" at bounding box center [156, 310] width 187 height 24
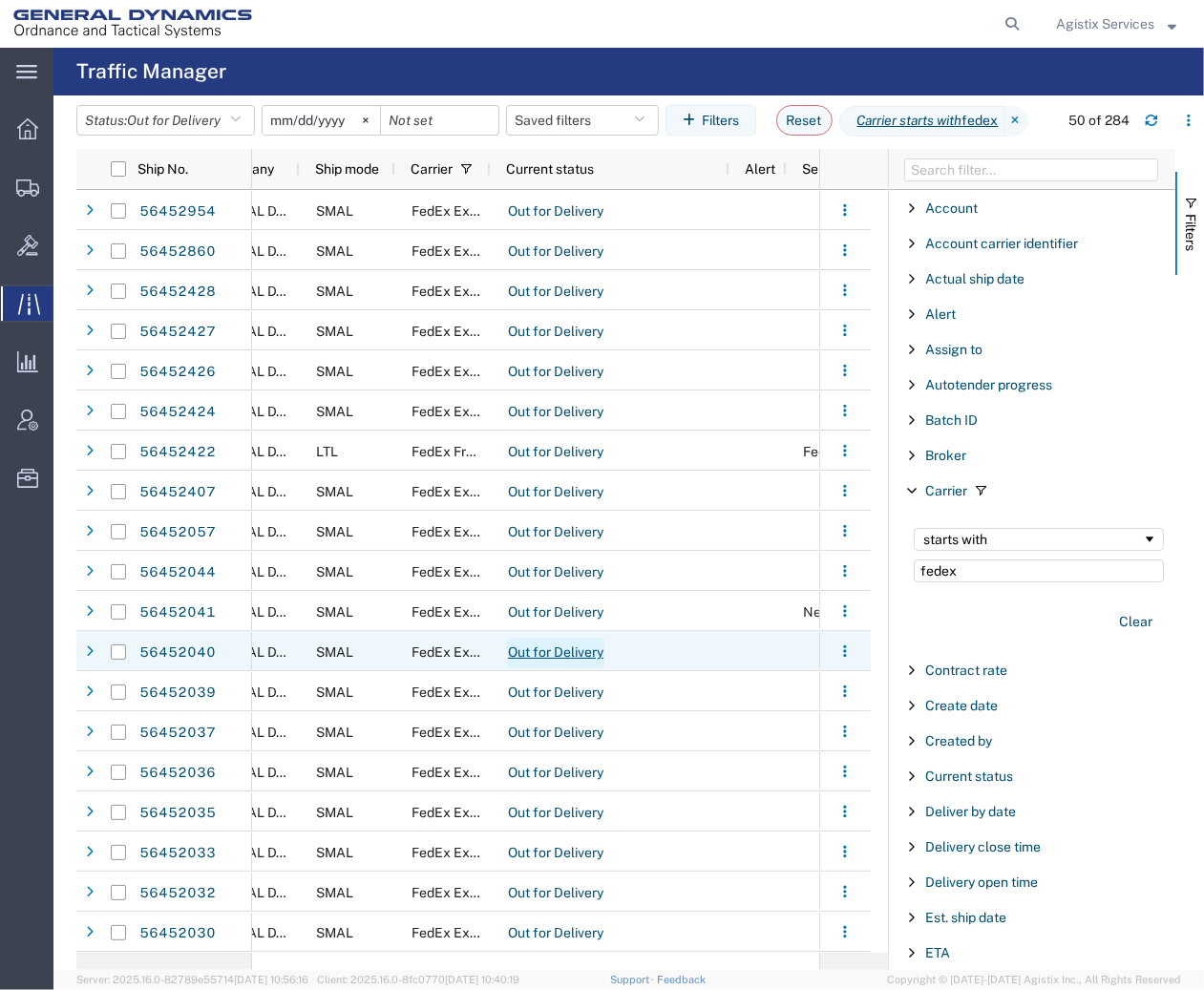
click at [552, 652] on link "Out for Delivery" at bounding box center [556, 653] width 98 height 31
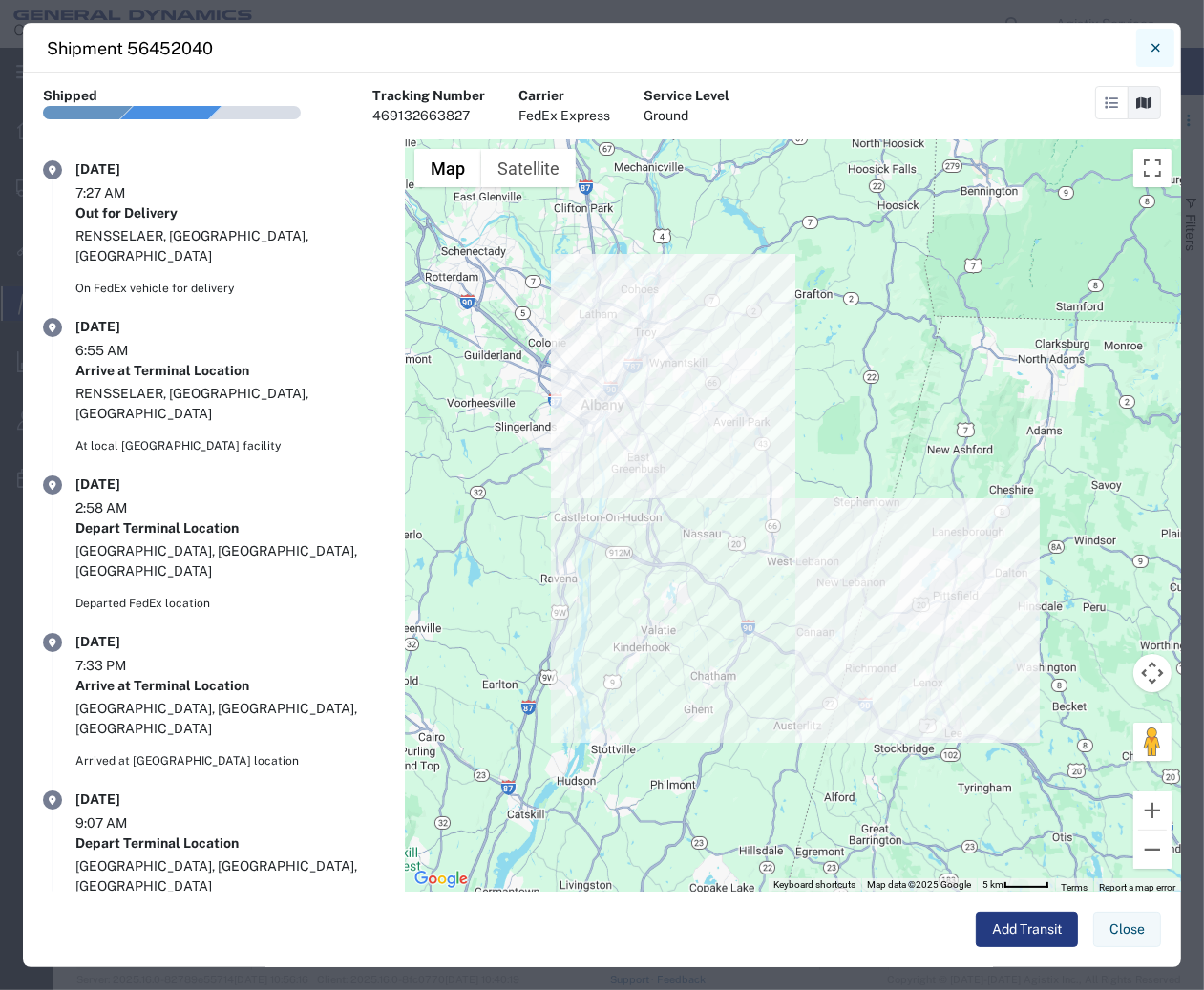
click at [1144, 35] on button "Close" at bounding box center [1155, 48] width 38 height 38
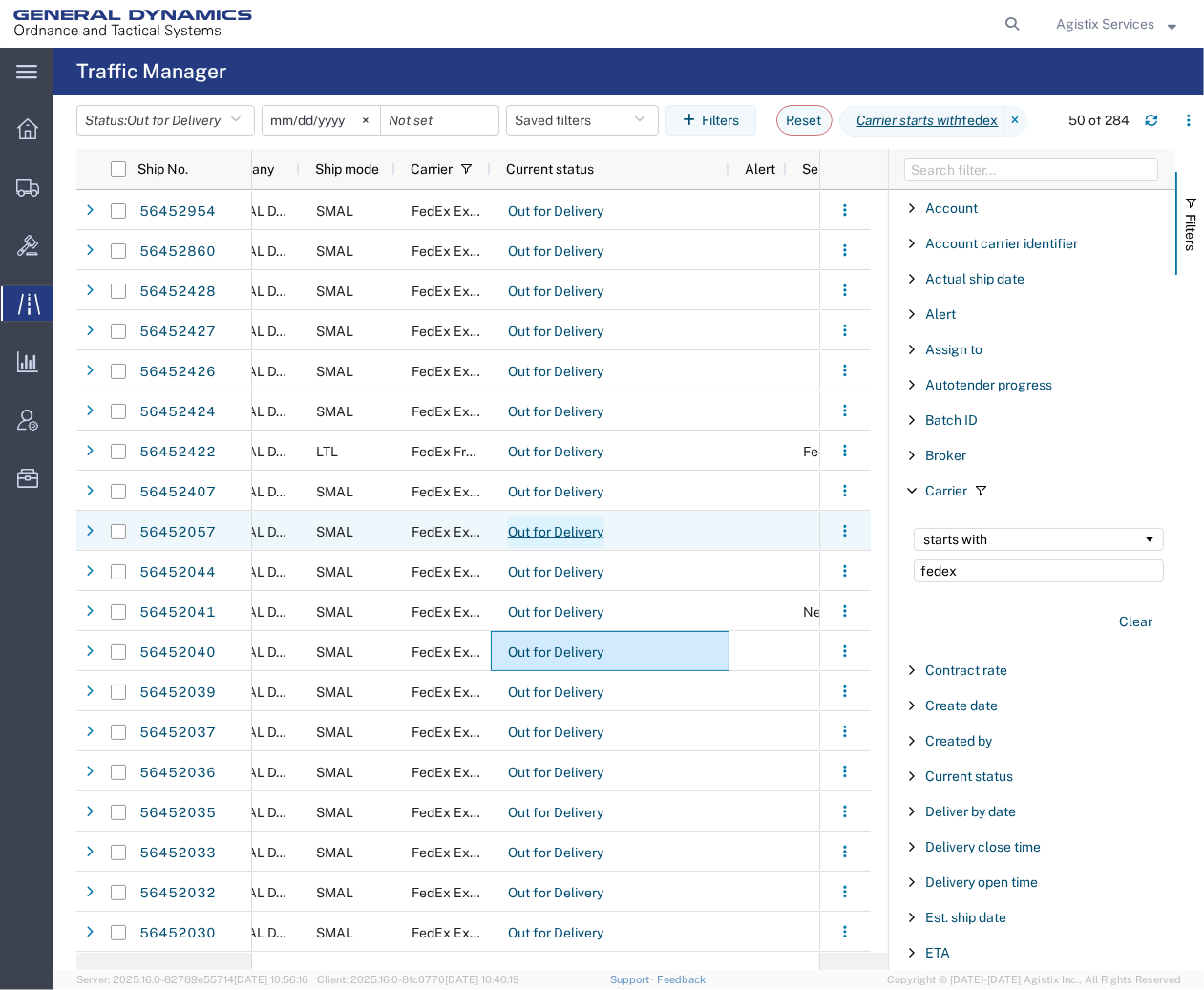
click at [539, 526] on link "Out for Delivery" at bounding box center [556, 532] width 98 height 31
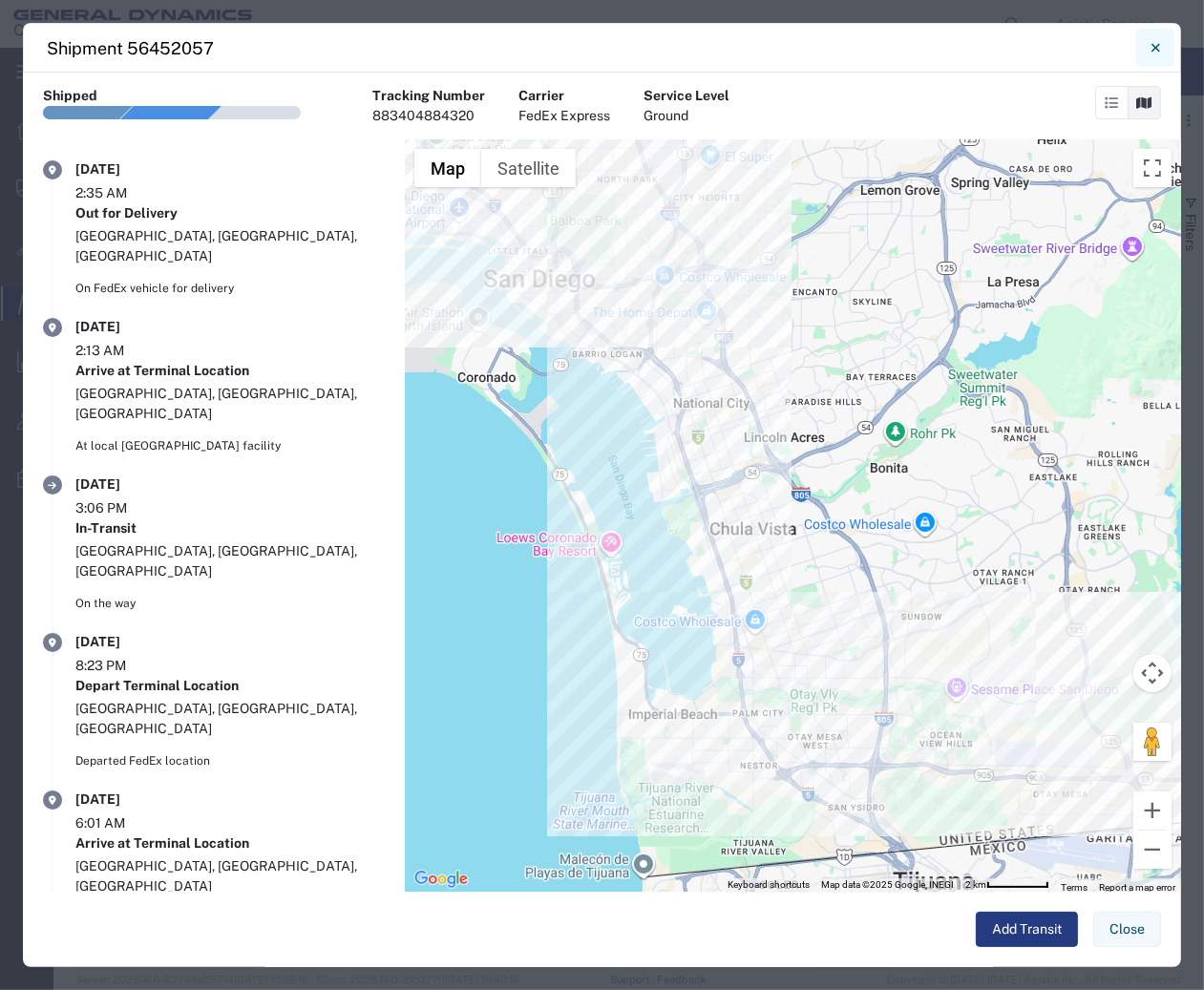
click at [1153, 50] on icon "Close" at bounding box center [1154, 47] width 9 height 9
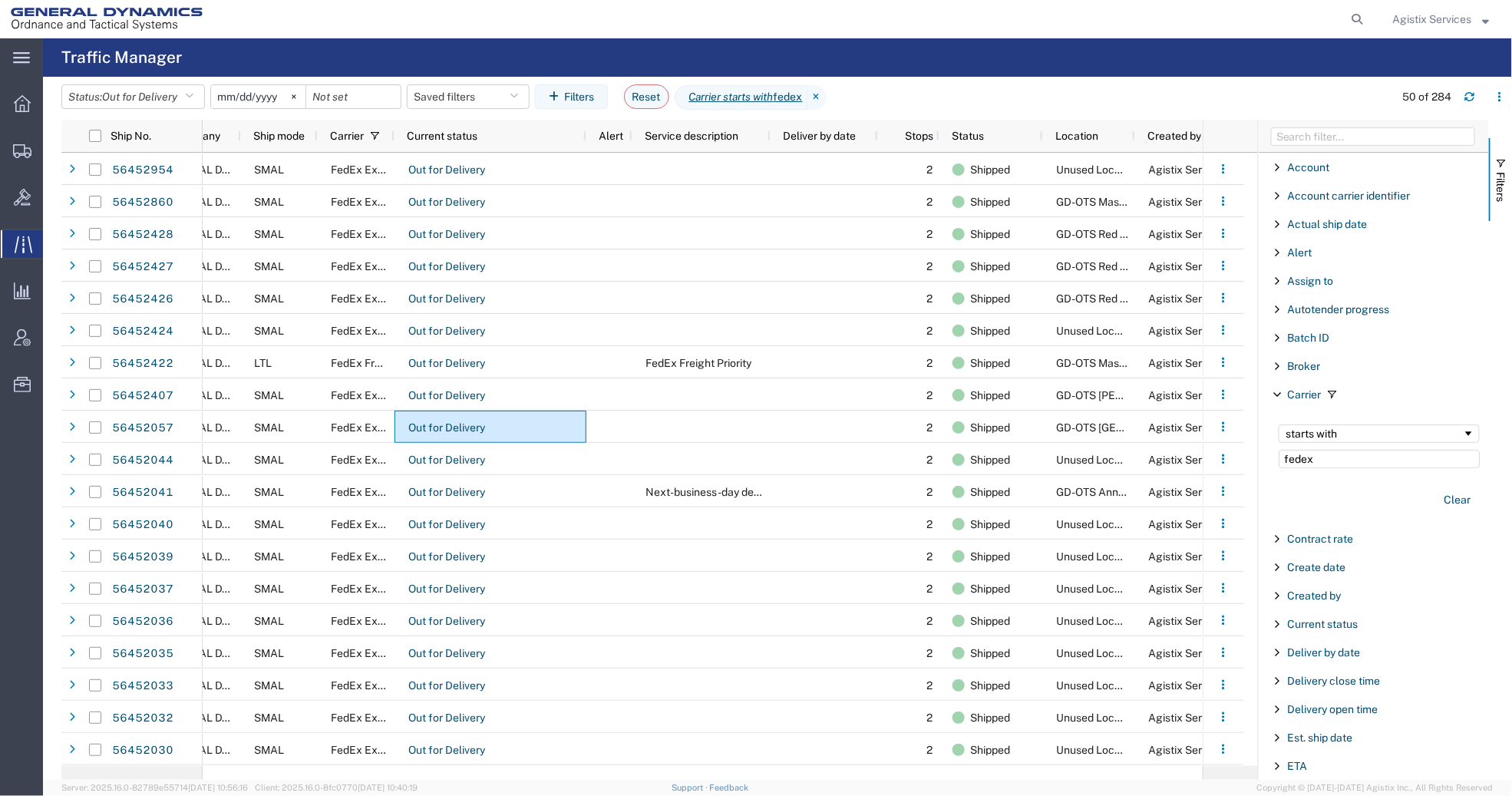
scroll to position [0, 522]
click at [1446, 19] on span "Agistix Services" at bounding box center [1432, 18] width 79 height 17
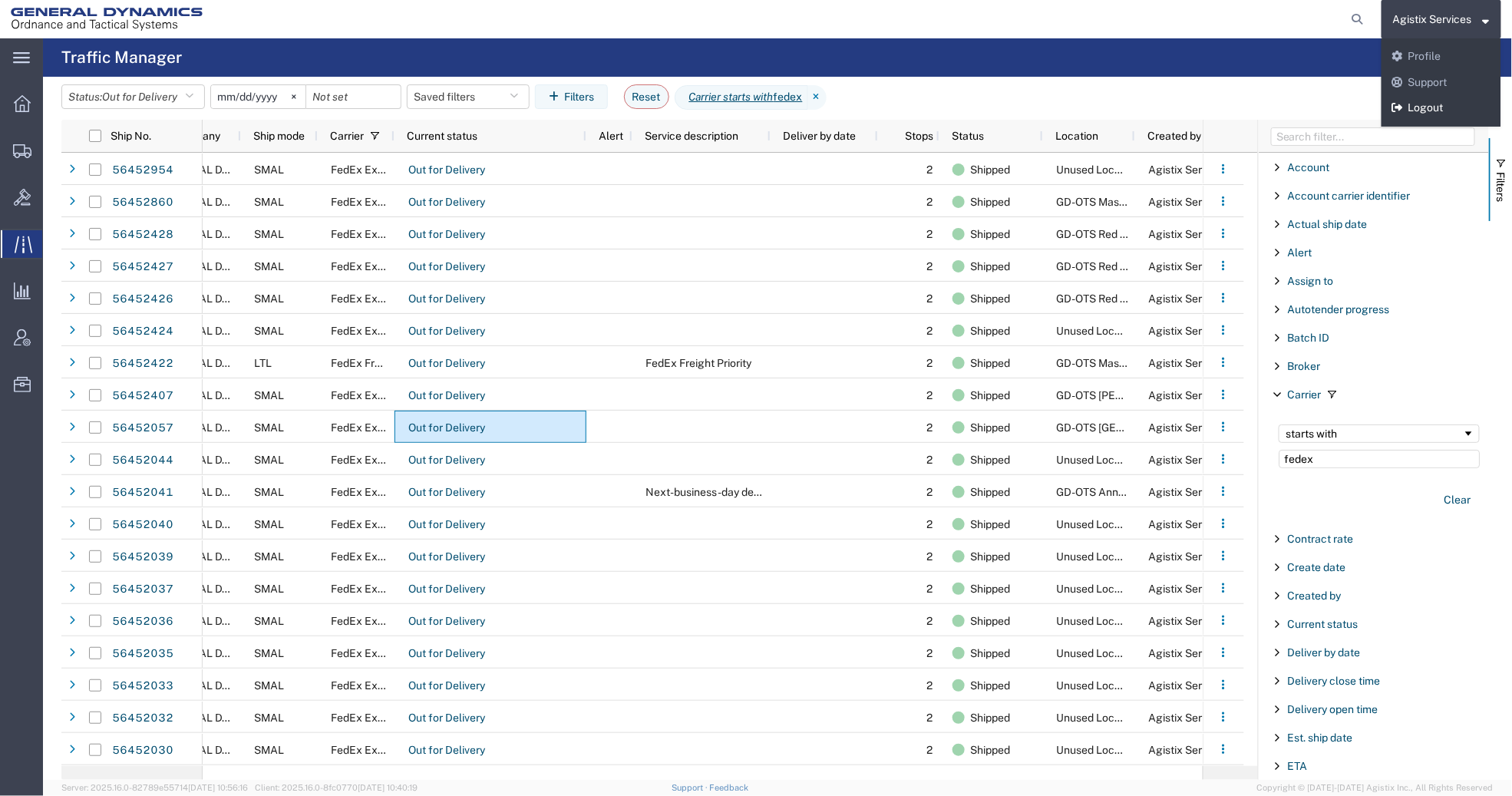
click at [1427, 111] on link "Logout" at bounding box center [1441, 108] width 119 height 26
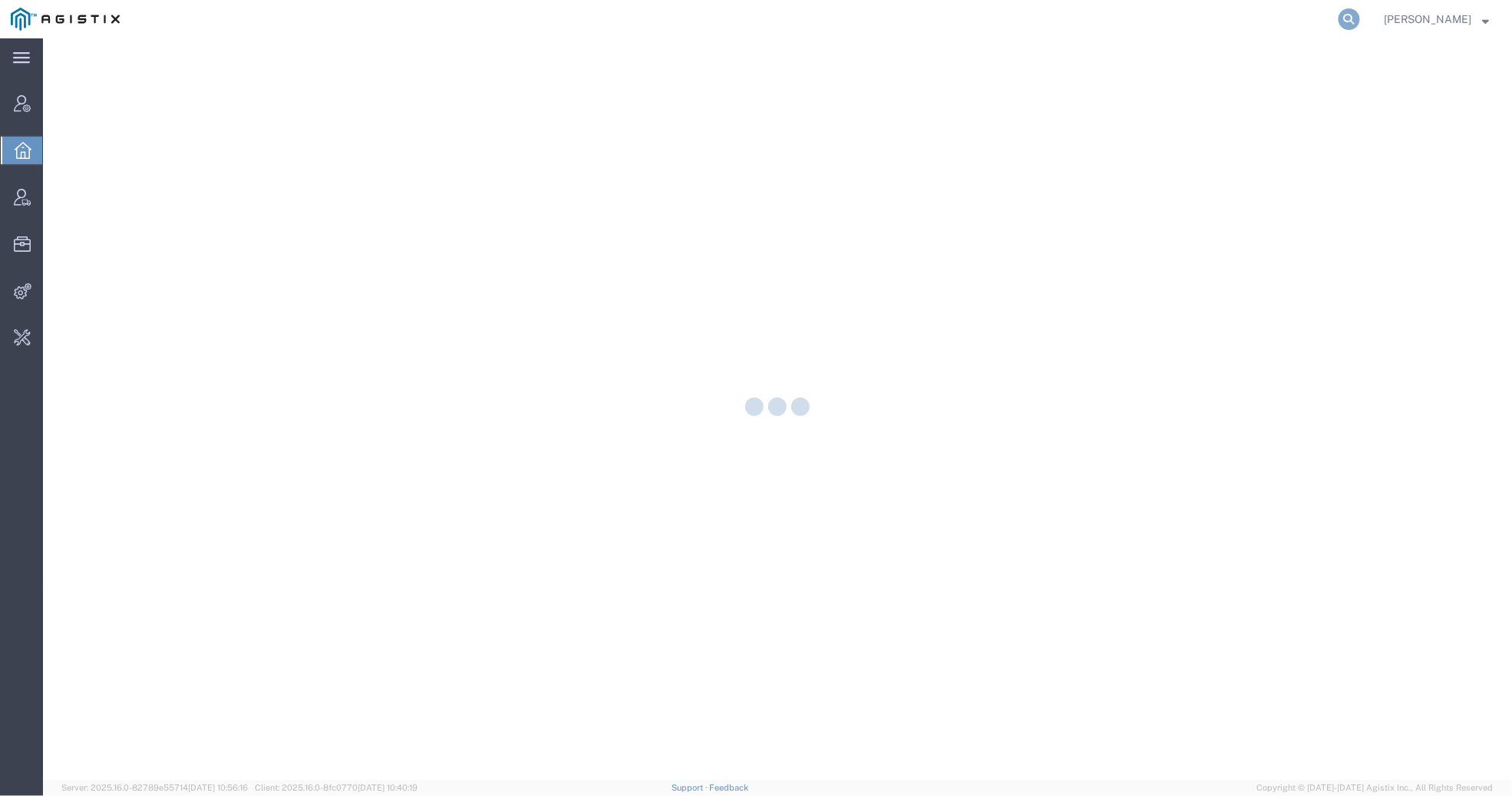
click at [1346, 21] on icon at bounding box center [1349, 19] width 22 height 22
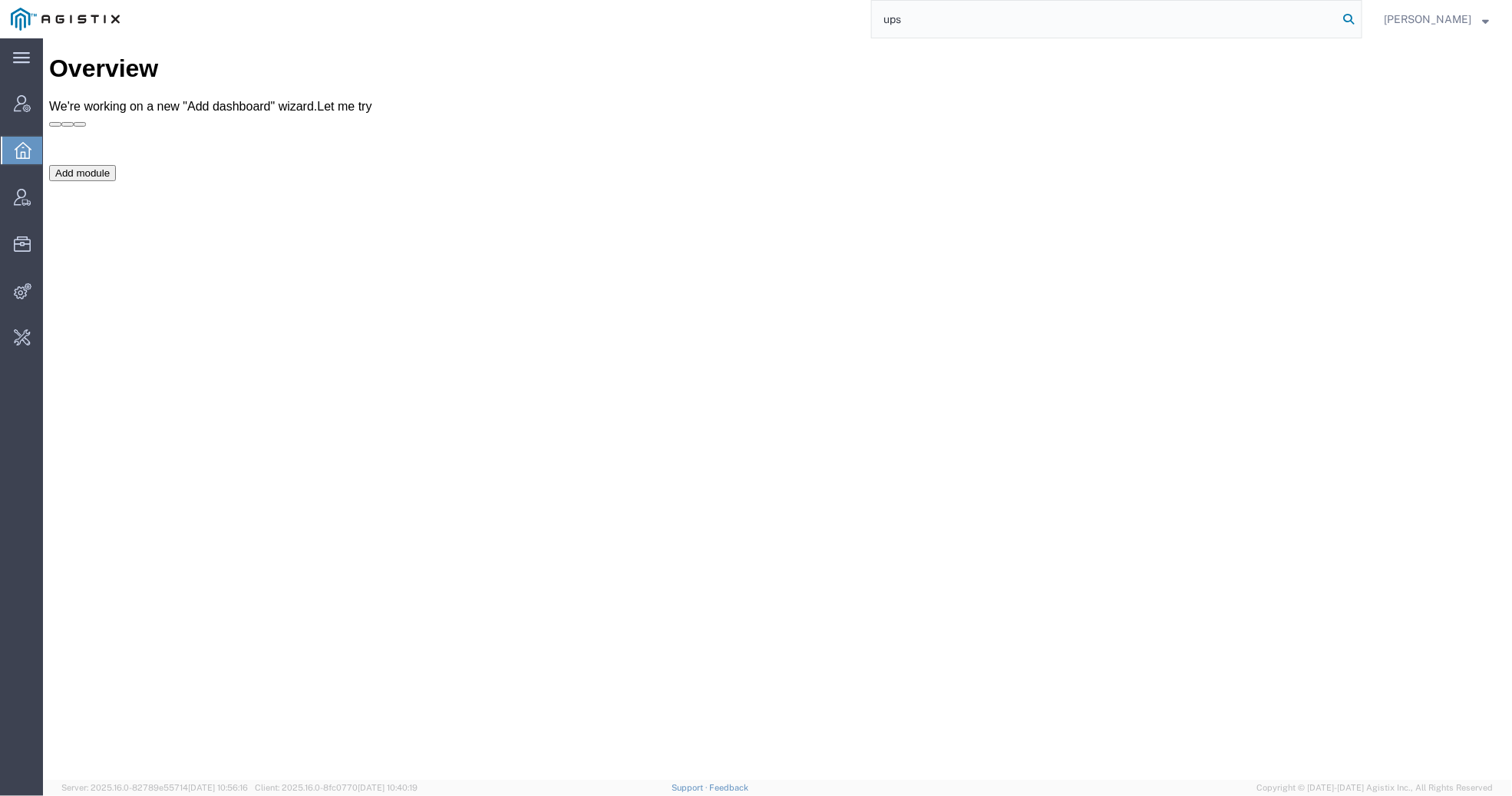
type input "ups"
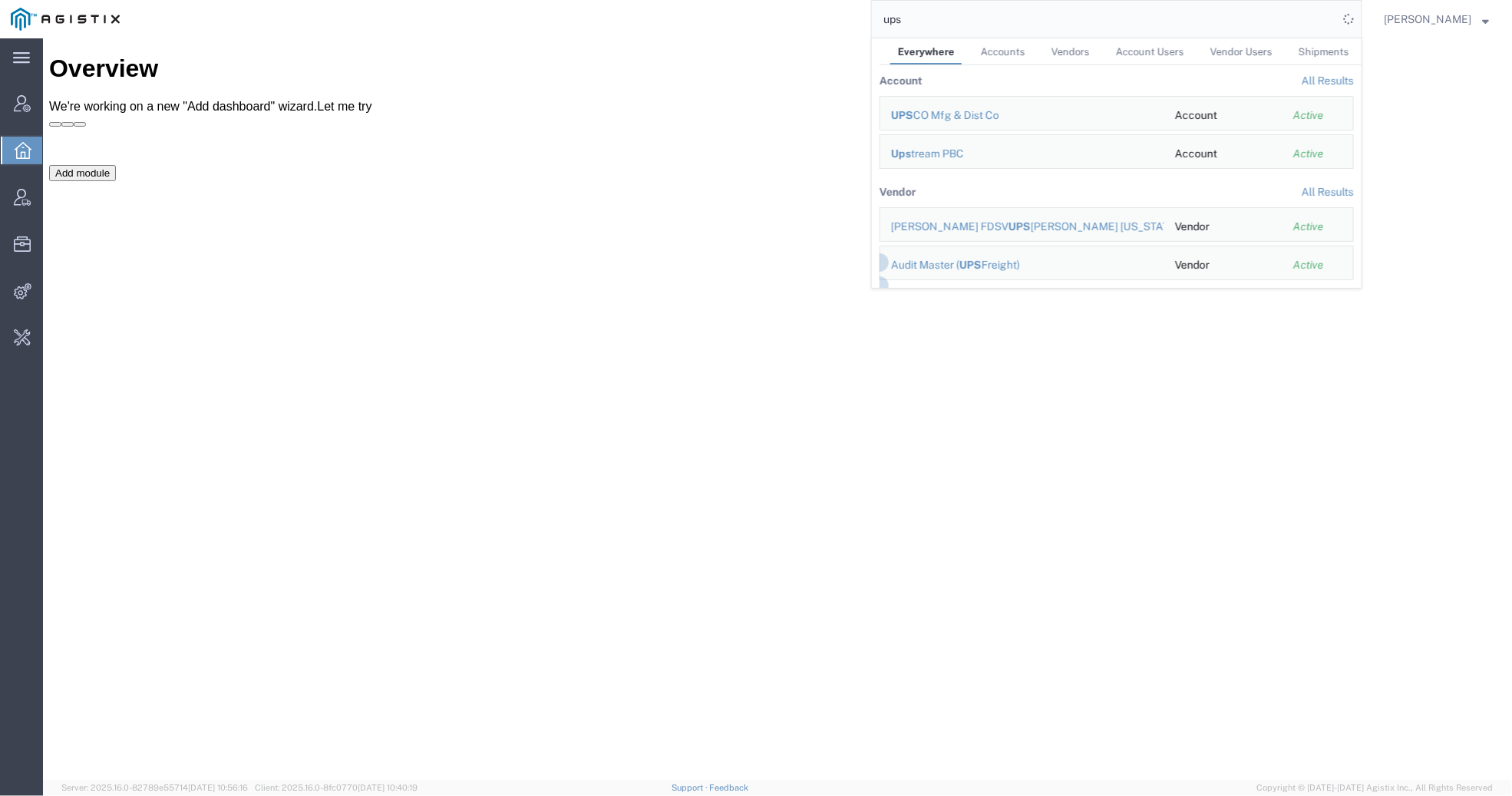
click at [1058, 54] on span "Vendors" at bounding box center [1070, 51] width 38 height 11
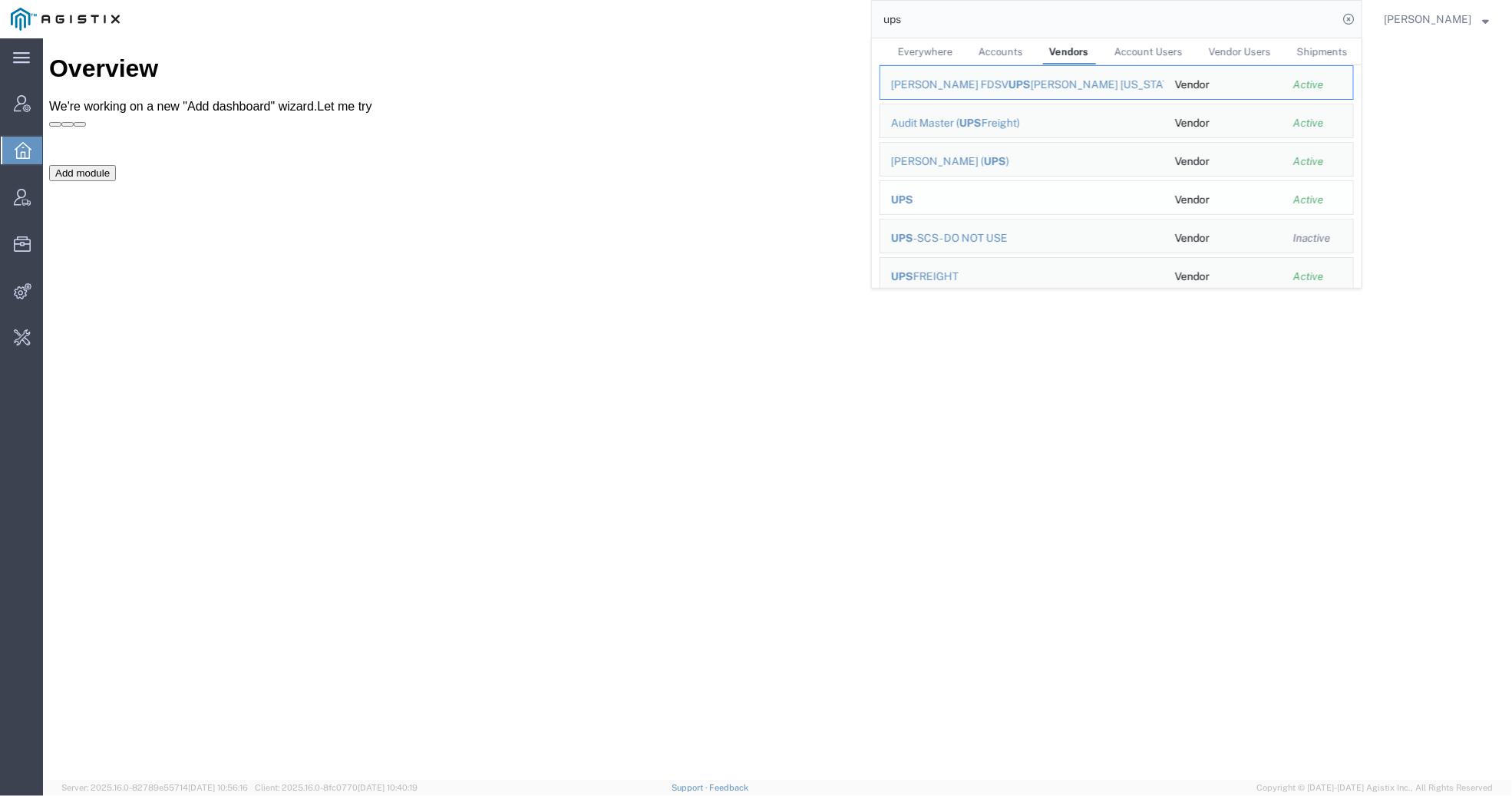
click at [898, 193] on span "UPS" at bounding box center [902, 199] width 22 height 12
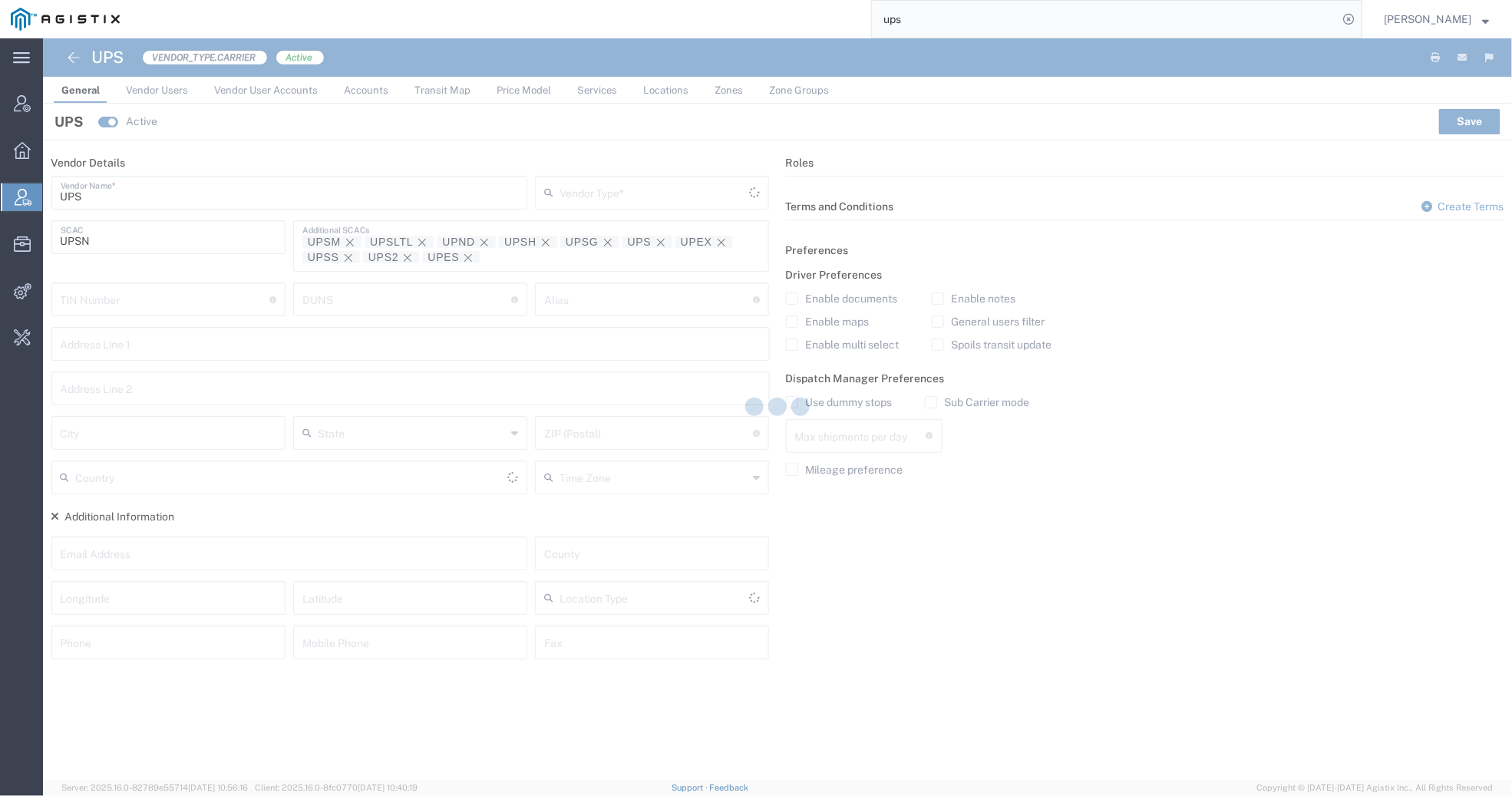
type input "Carrier"
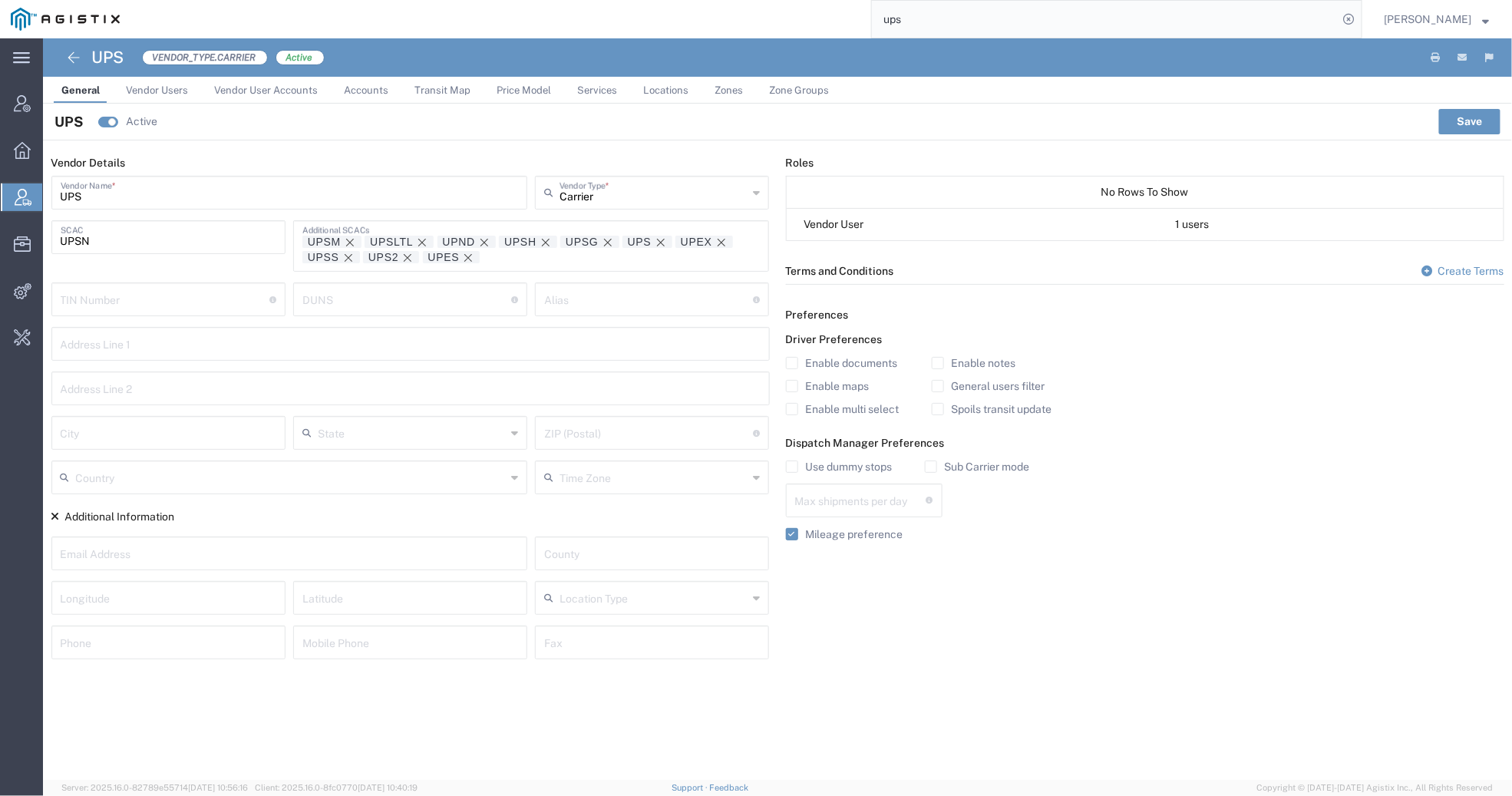
click at [416, 82] on link "Transit Map" at bounding box center [442, 91] width 71 height 27
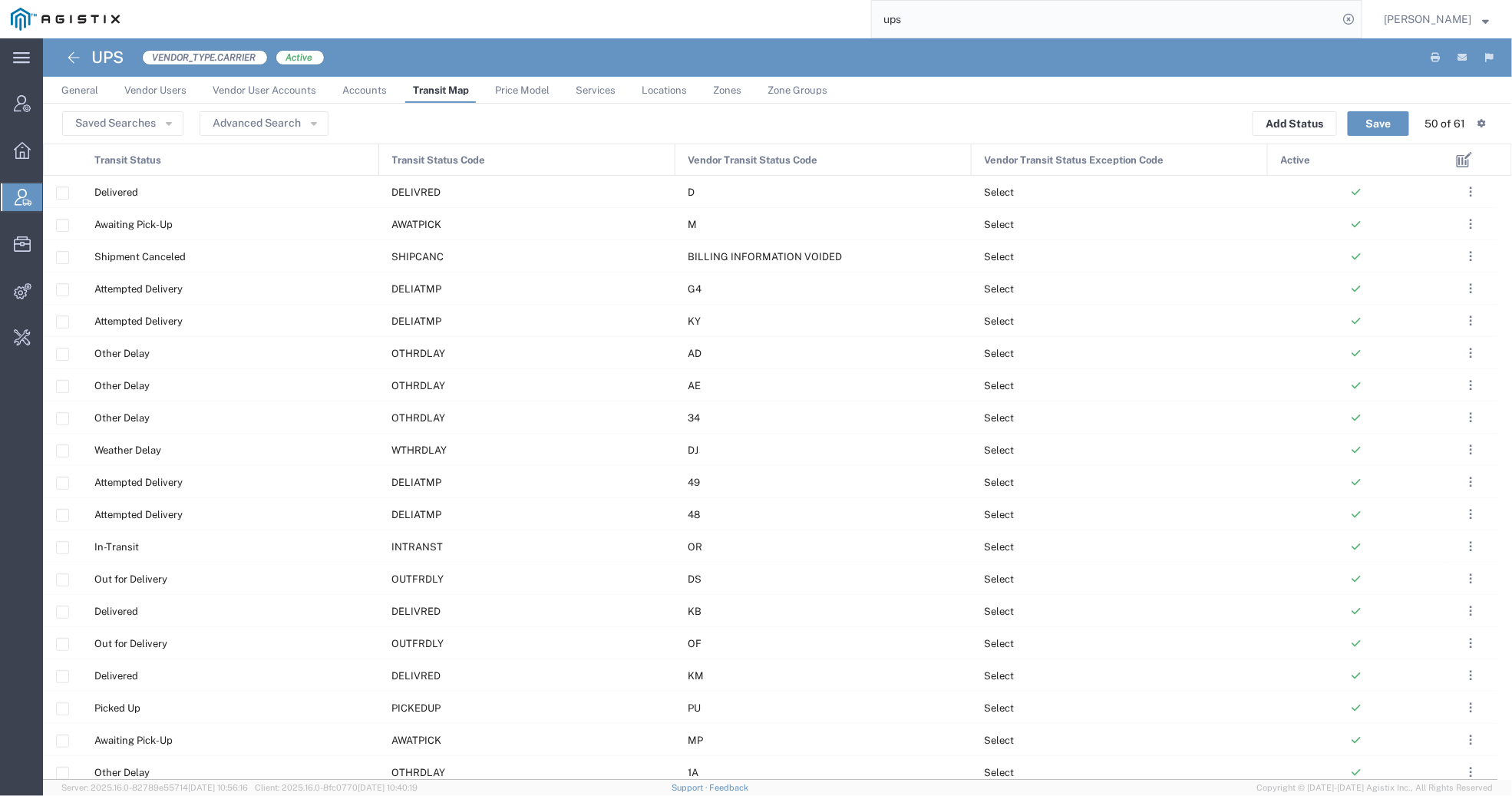
click at [780, 160] on span "Vendor Transit Status Code" at bounding box center [753, 160] width 130 height 32
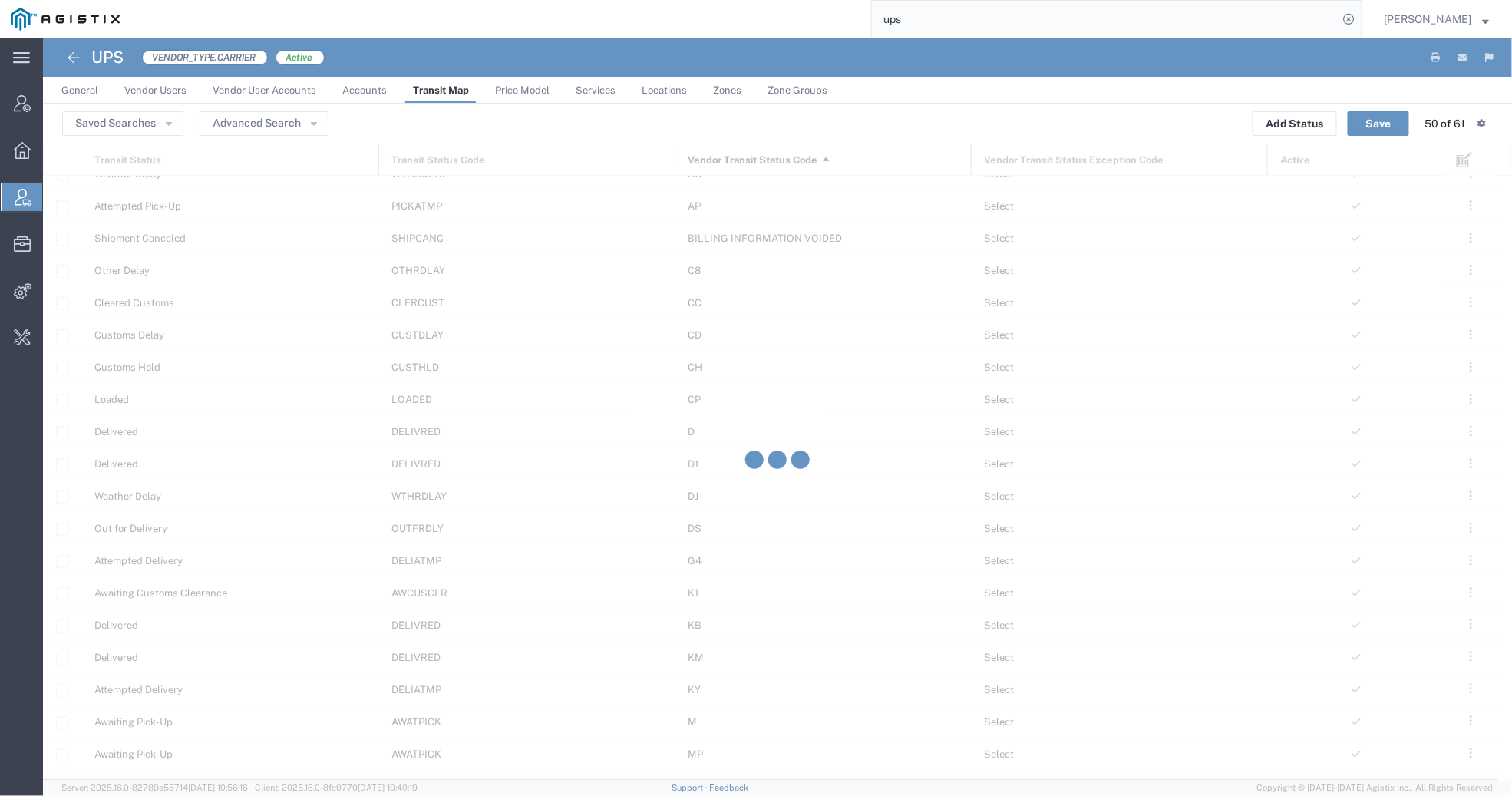
scroll to position [853, 0]
